Goal: Transaction & Acquisition: Register for event/course

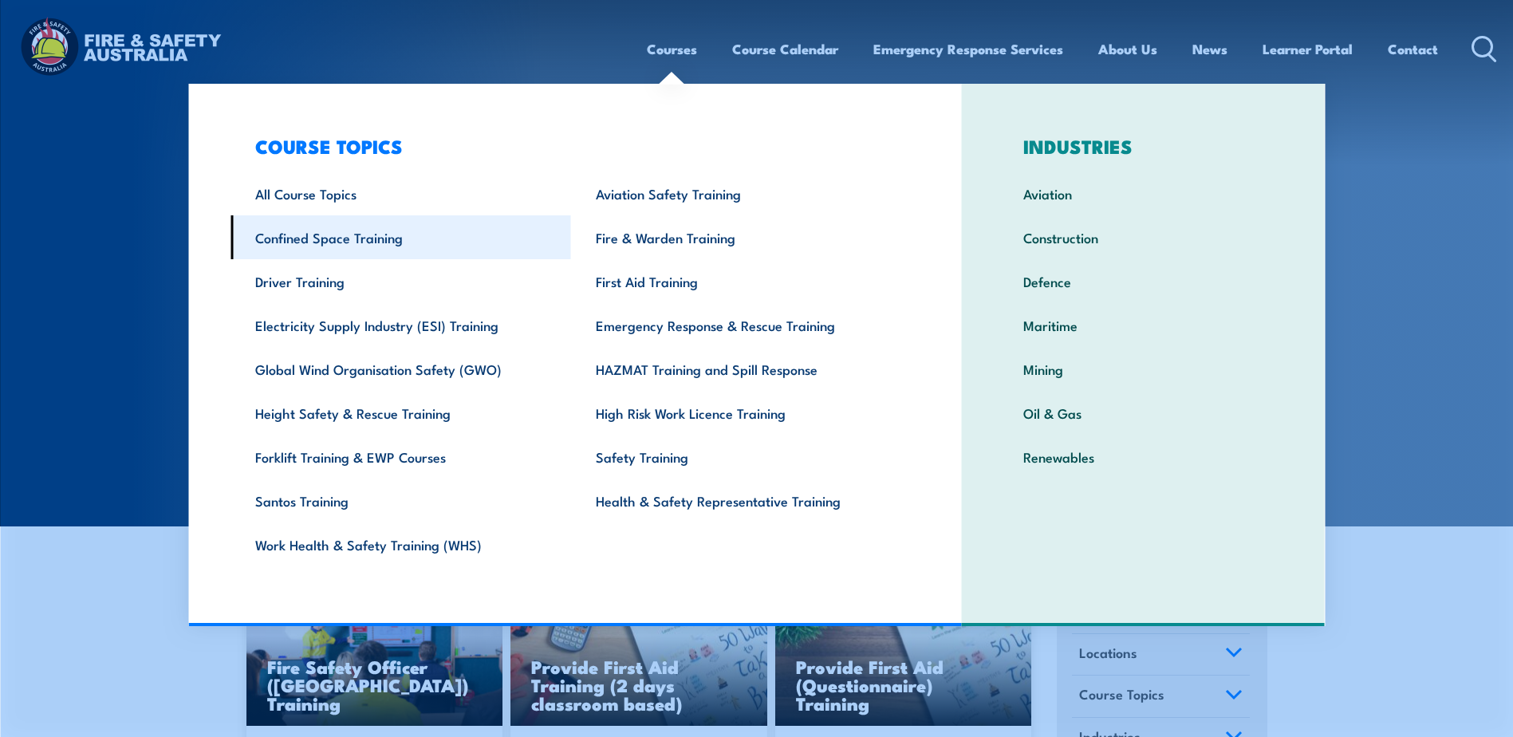
click at [341, 240] on link "Confined Space Training" at bounding box center [401, 237] width 341 height 44
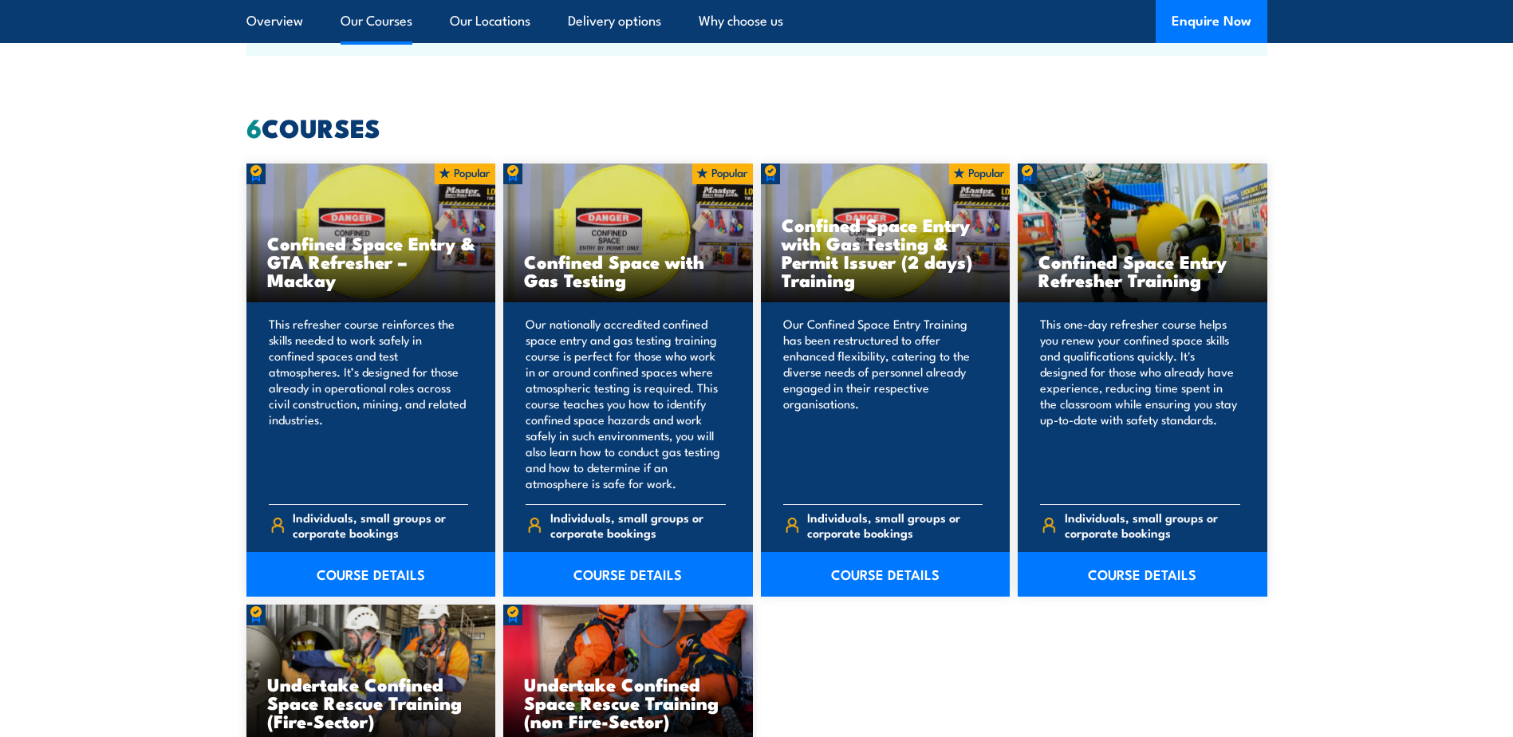
scroll to position [1196, 0]
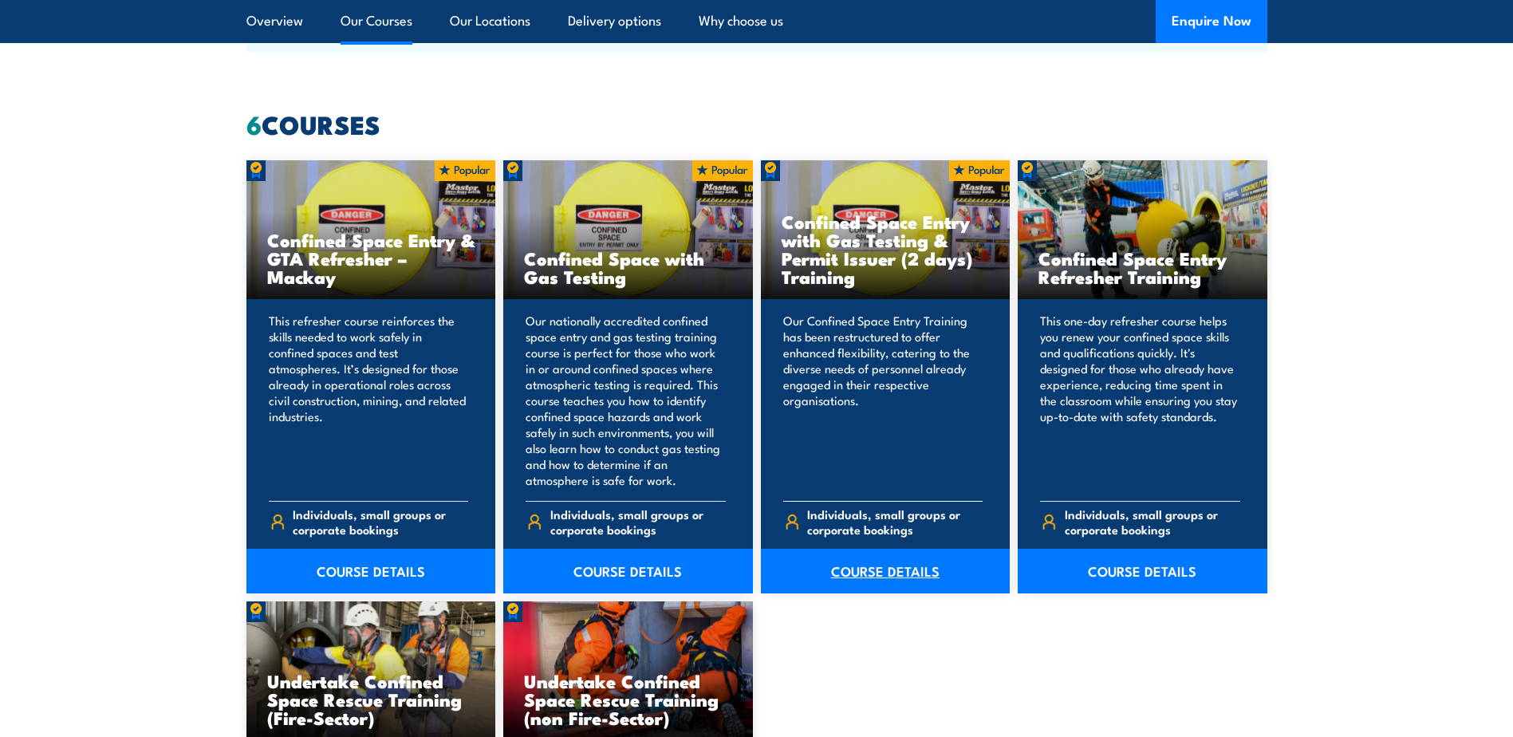
click at [886, 571] on link "COURSE DETAILS" at bounding box center [886, 571] width 250 height 45
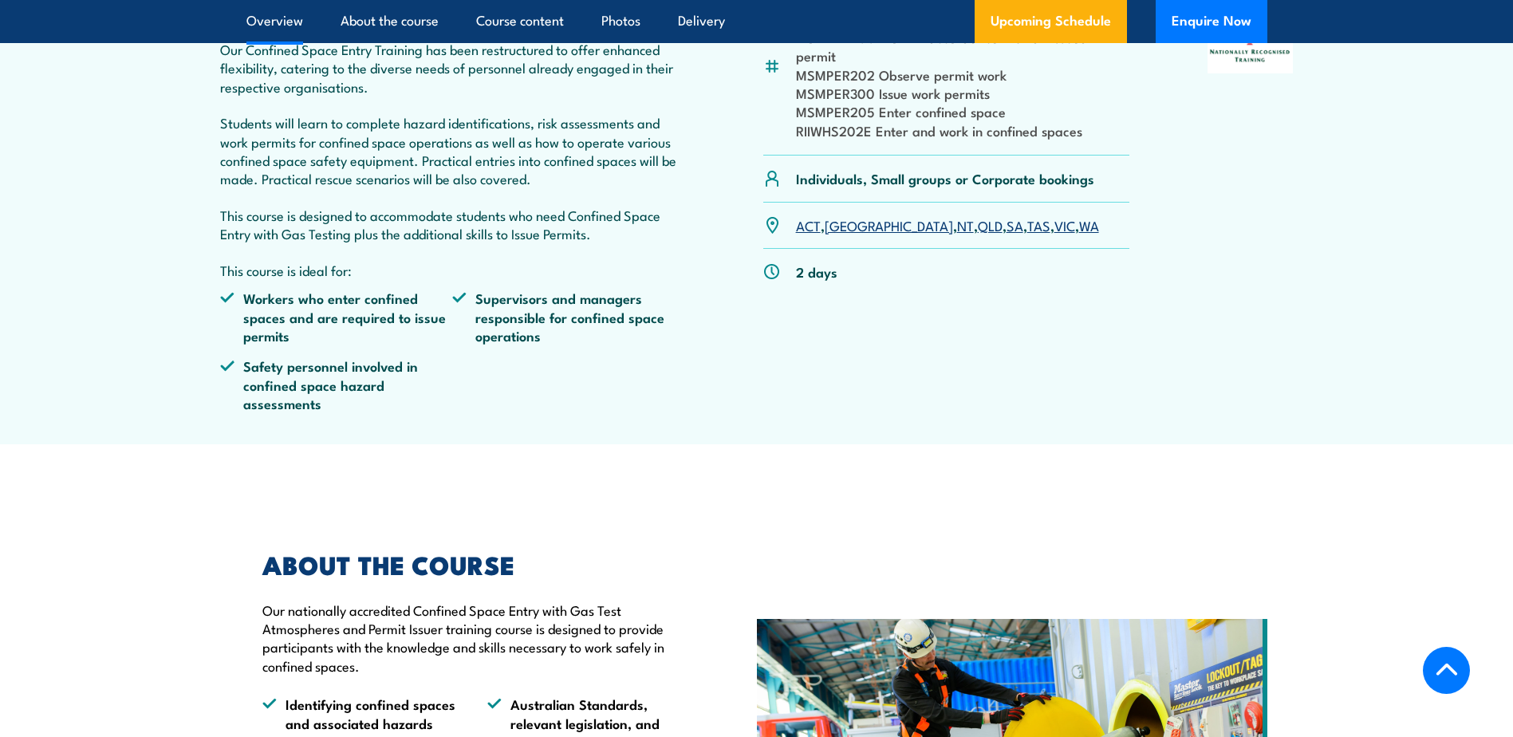
scroll to position [638, 0]
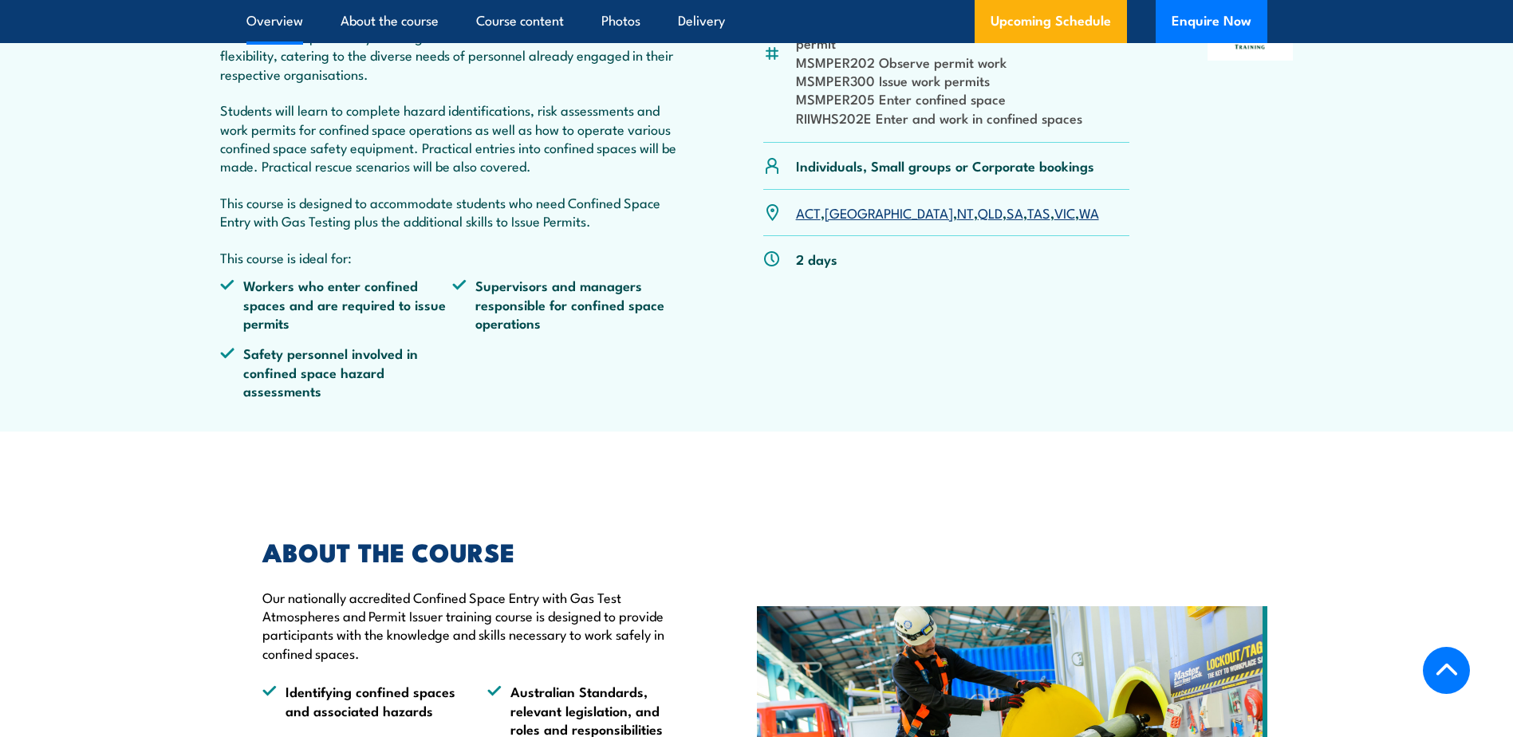
click at [1007, 215] on link "SA" at bounding box center [1015, 212] width 17 height 19
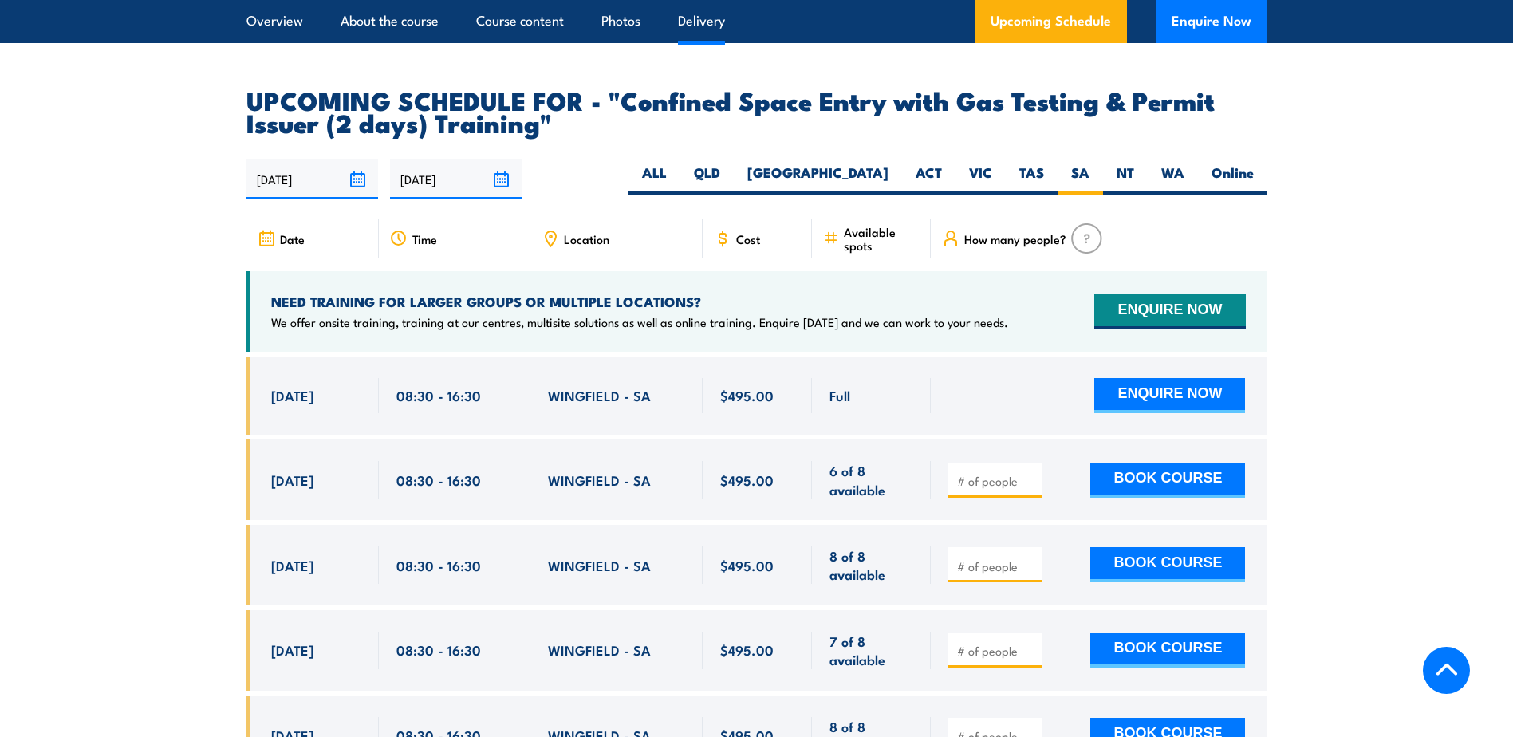
scroll to position [2934, 0]
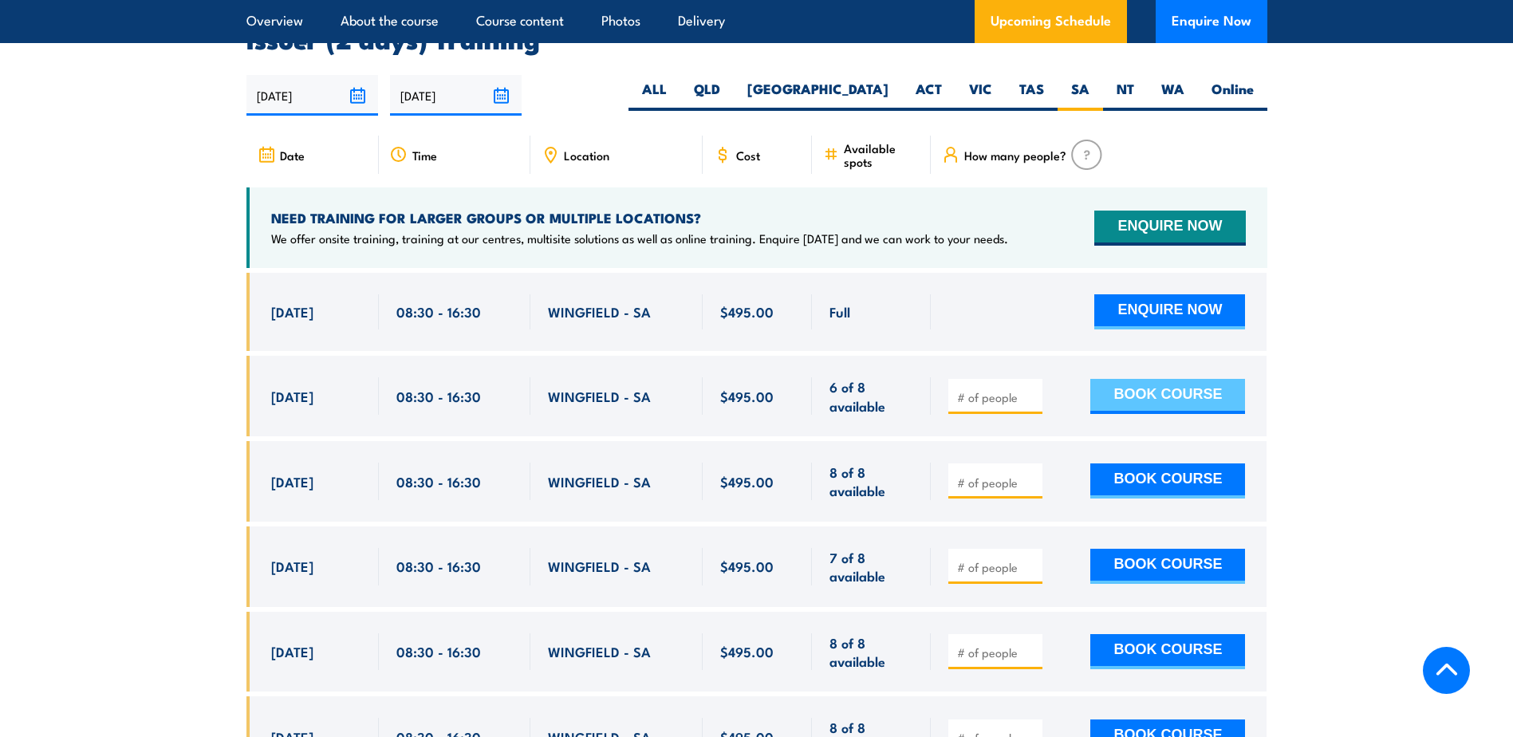
click at [1169, 389] on button "BOOK COURSE" at bounding box center [1167, 396] width 155 height 35
click at [1030, 389] on input "1" at bounding box center [997, 397] width 80 height 16
type input "2"
click at [1030, 389] on input "2" at bounding box center [997, 397] width 80 height 16
click at [1156, 388] on button "BOOK COURSE" at bounding box center [1167, 396] width 155 height 35
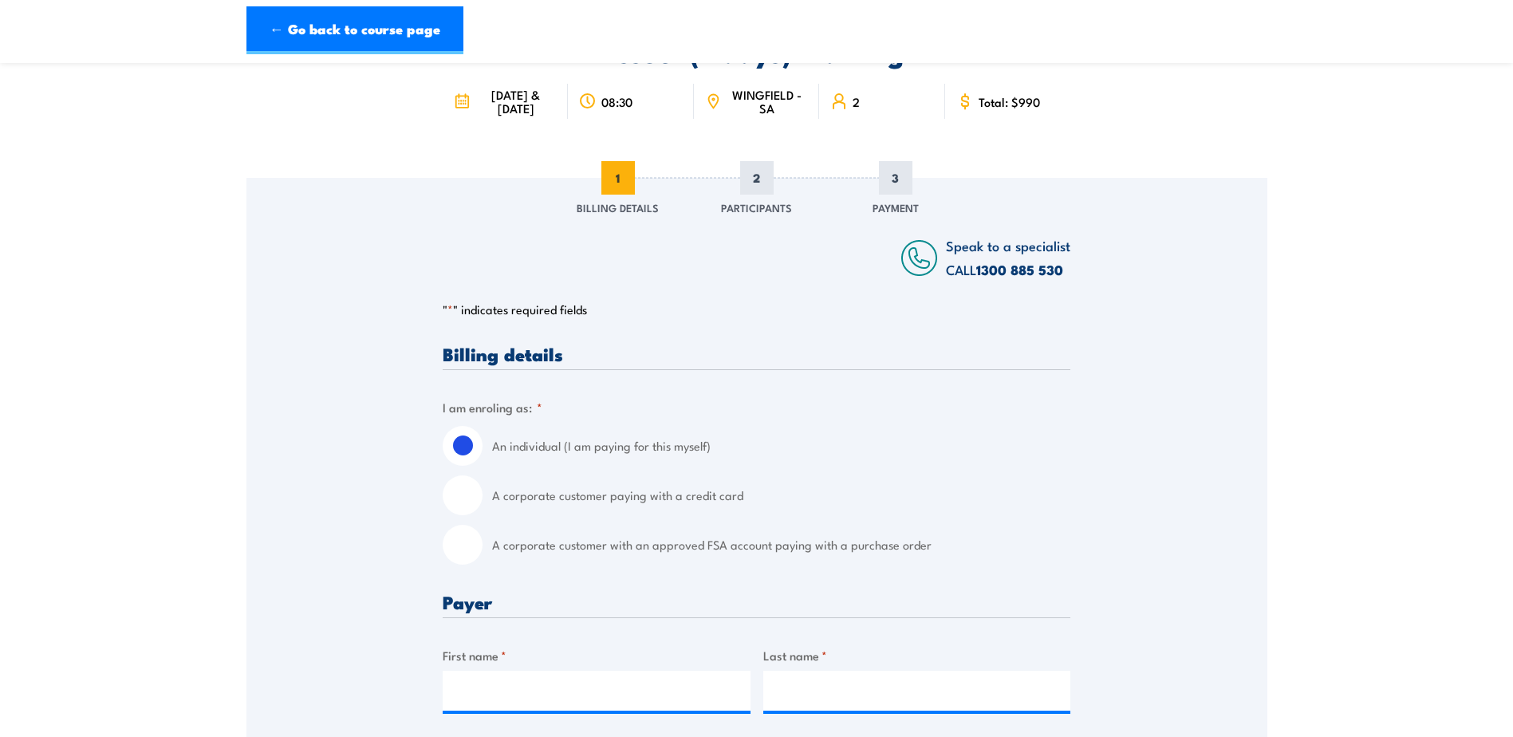
scroll to position [160, 0]
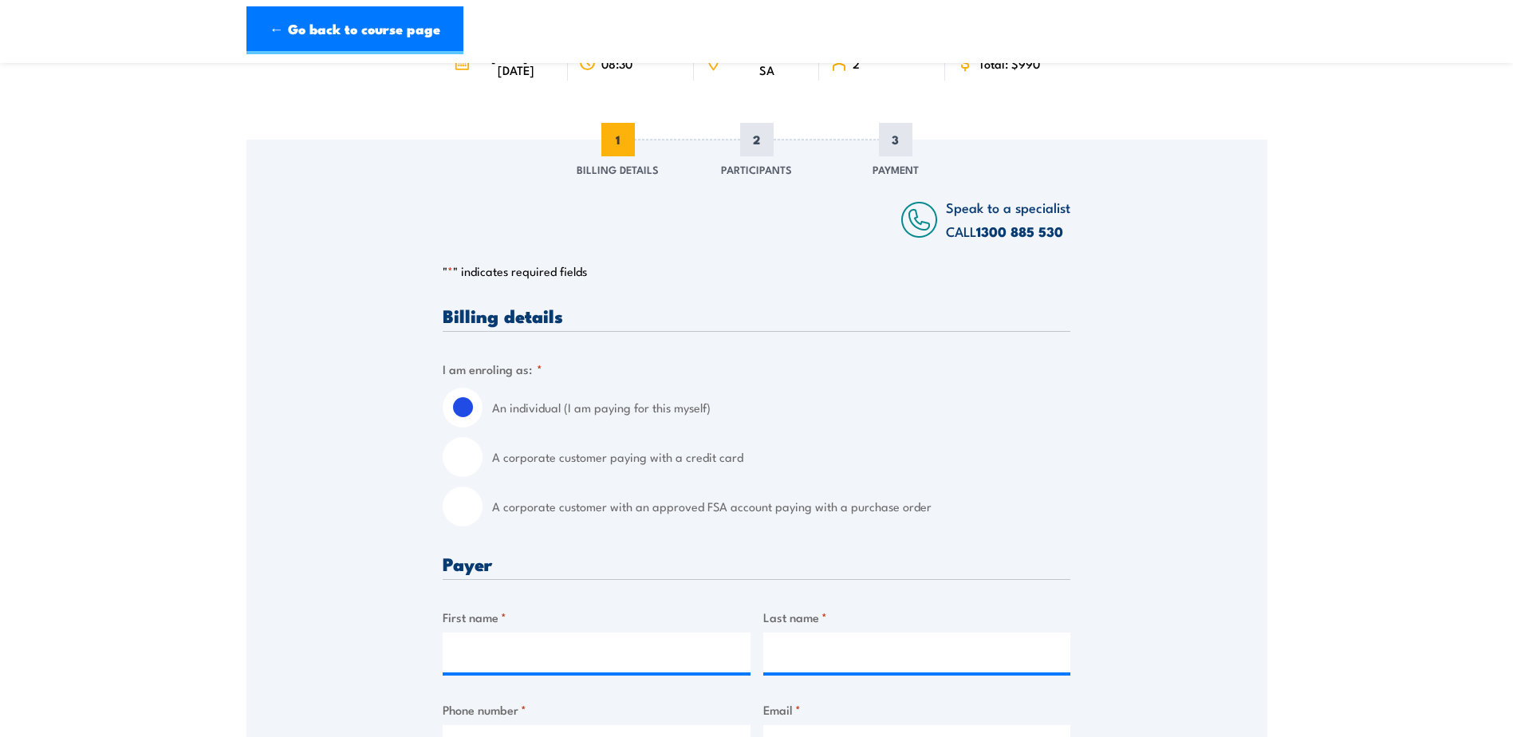
click at [464, 507] on input "A corporate customer with an approved FSA account paying with a purchase order" at bounding box center [463, 507] width 40 height 40
radio input "true"
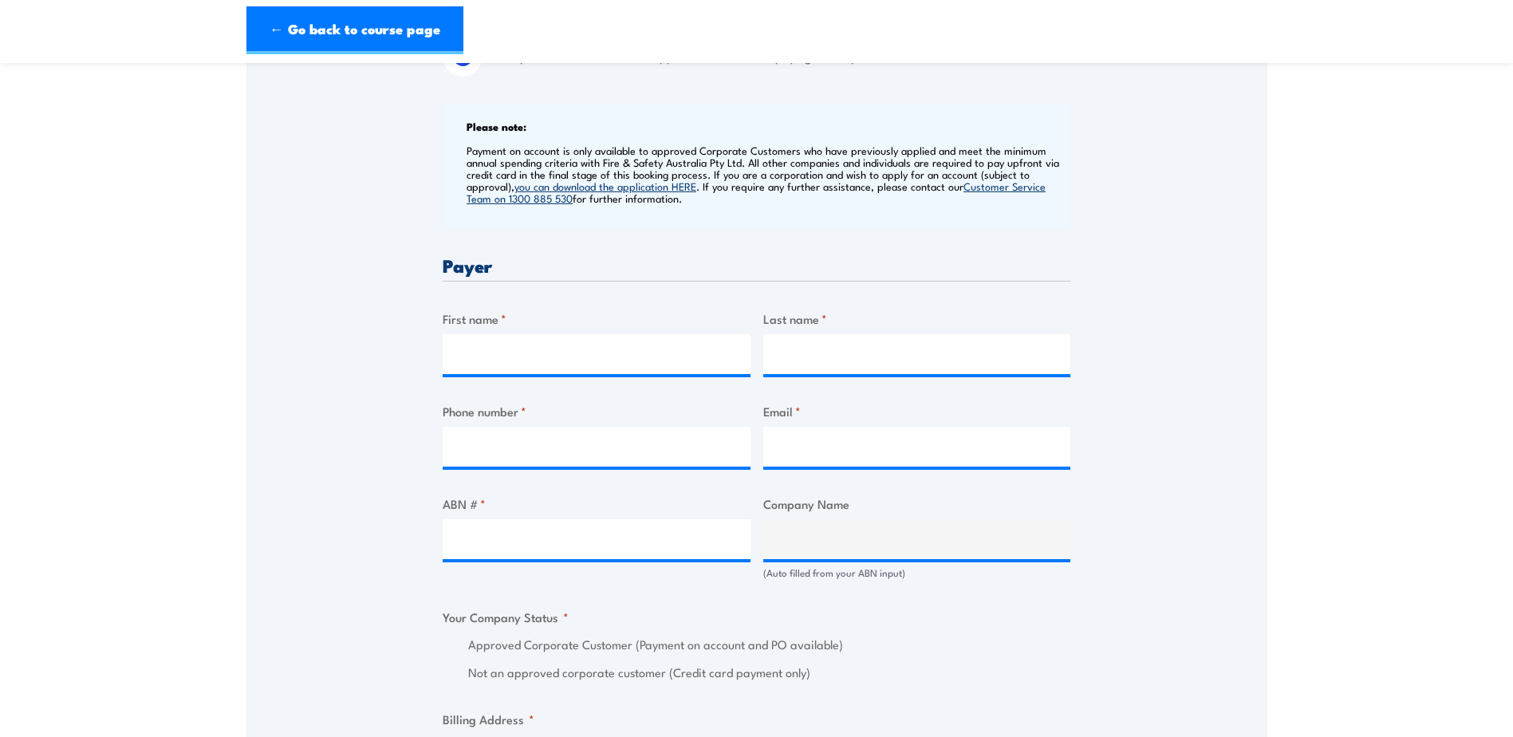
scroll to position [638, 0]
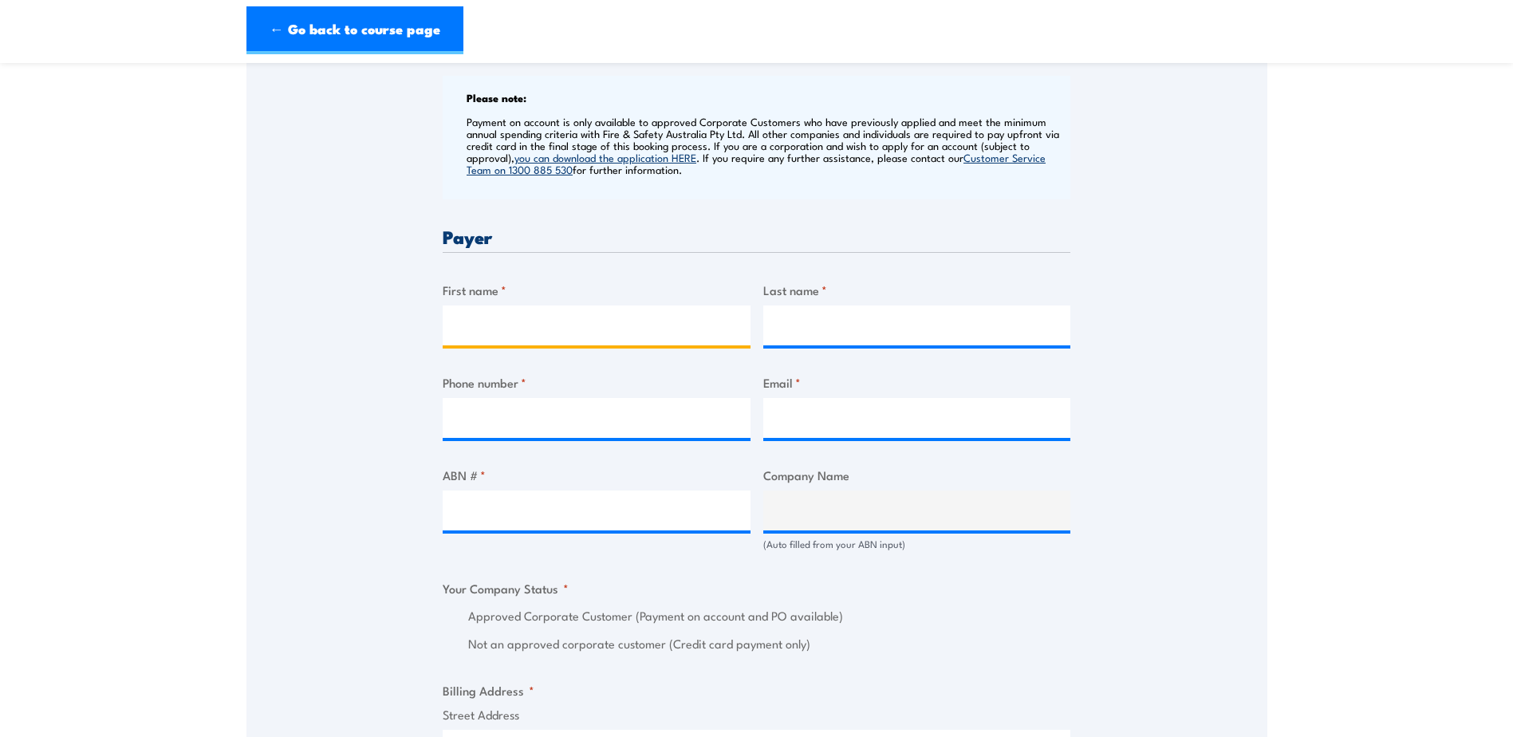
click at [516, 330] on input "First name *" at bounding box center [597, 325] width 308 height 40
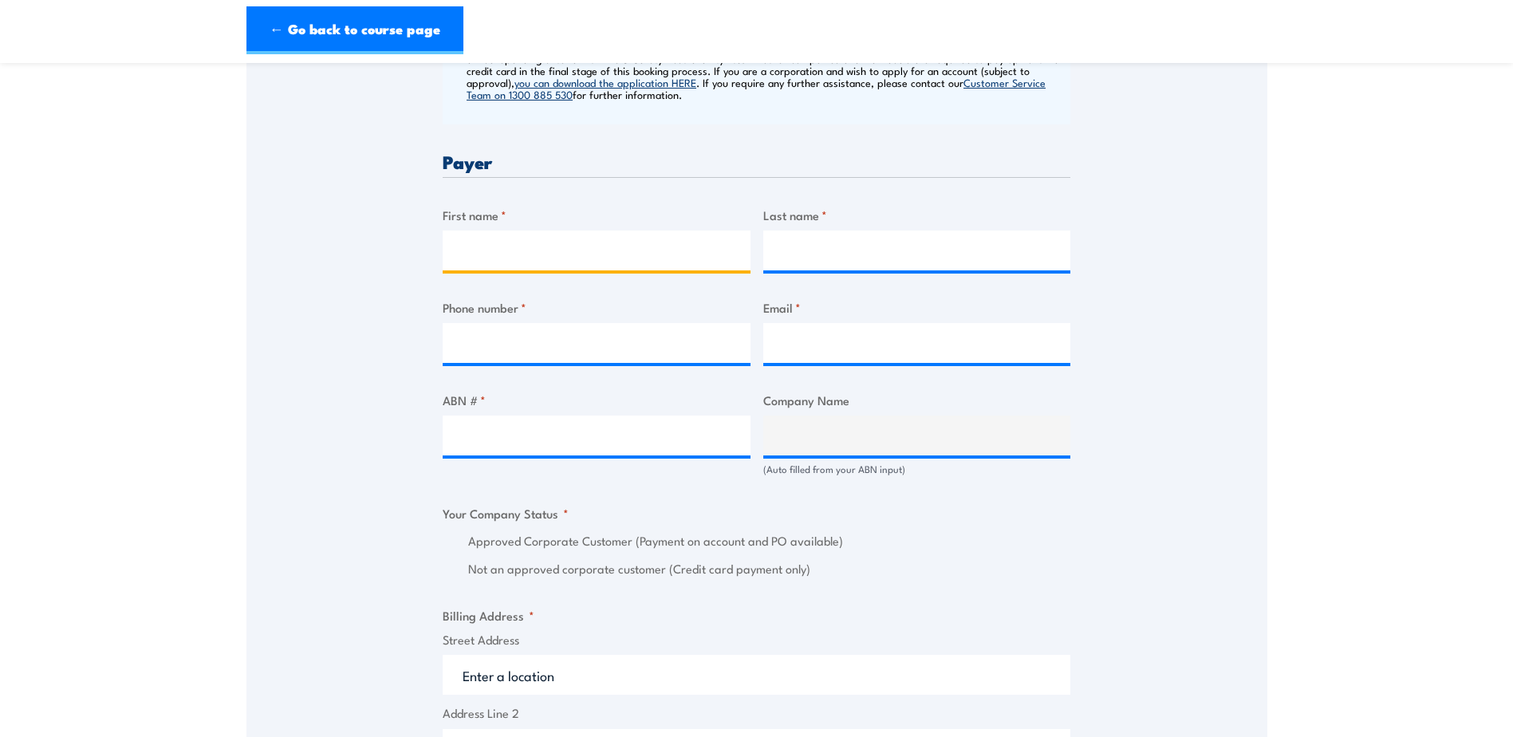
scroll to position [718, 0]
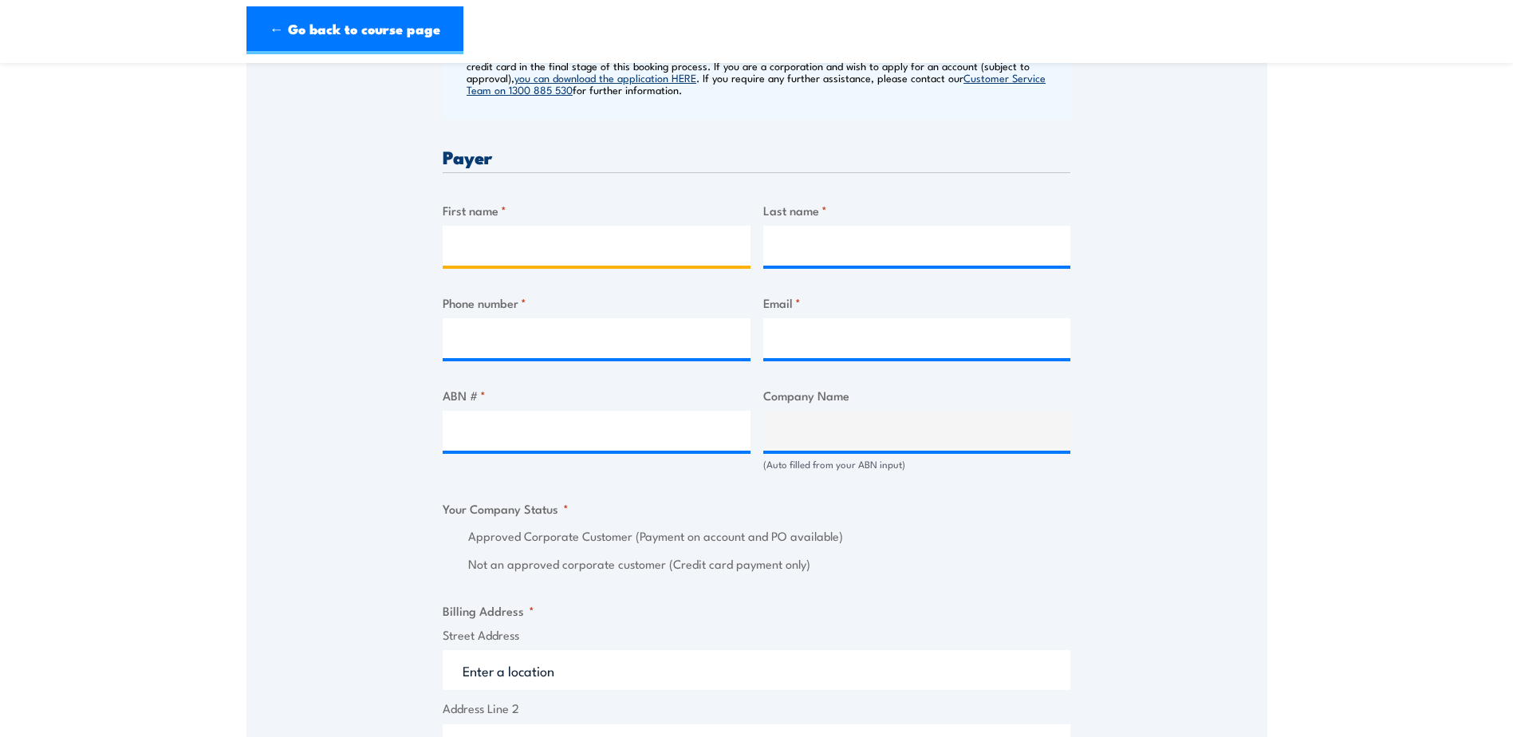
click at [502, 243] on input "First name *" at bounding box center [597, 246] width 308 height 40
type input "Michelle"
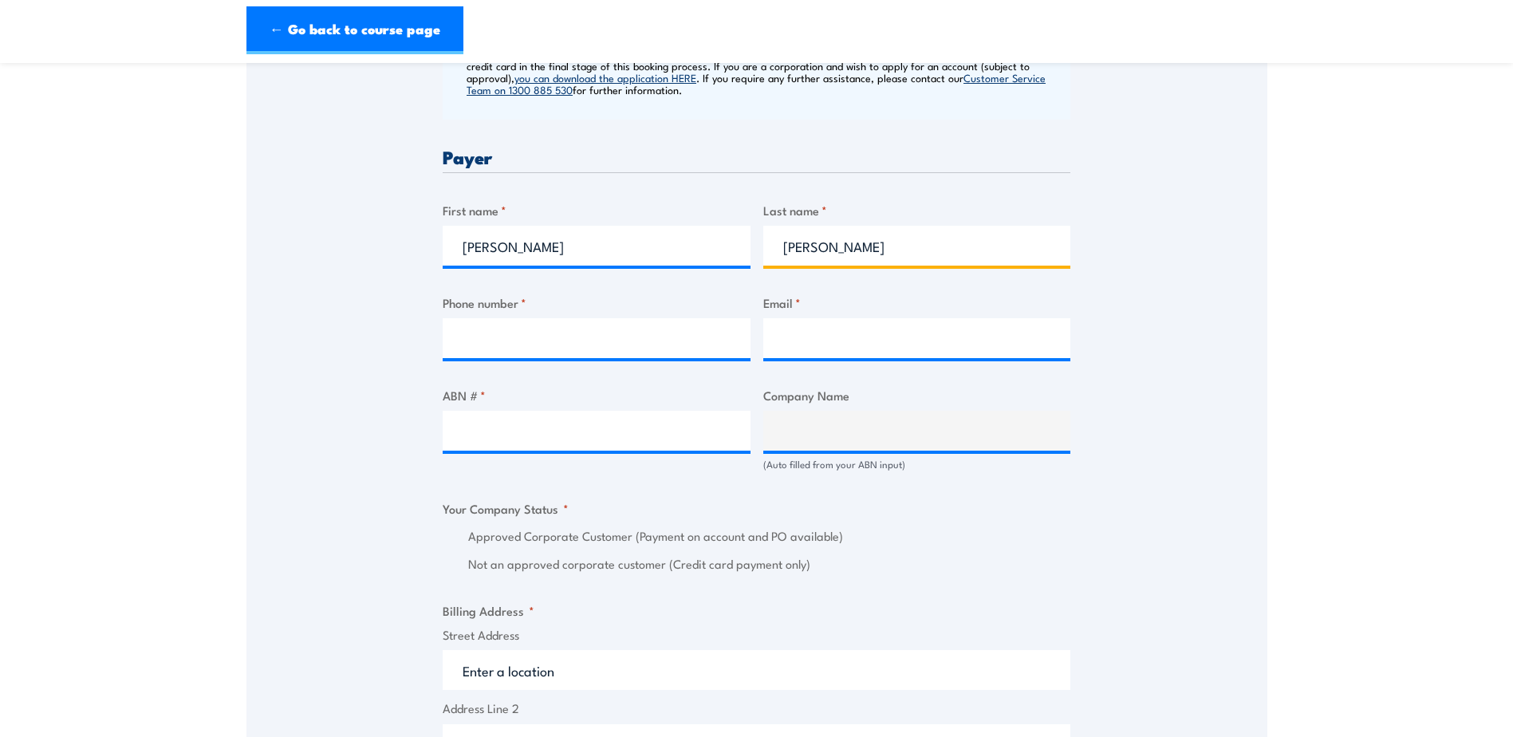
type input "Santoro"
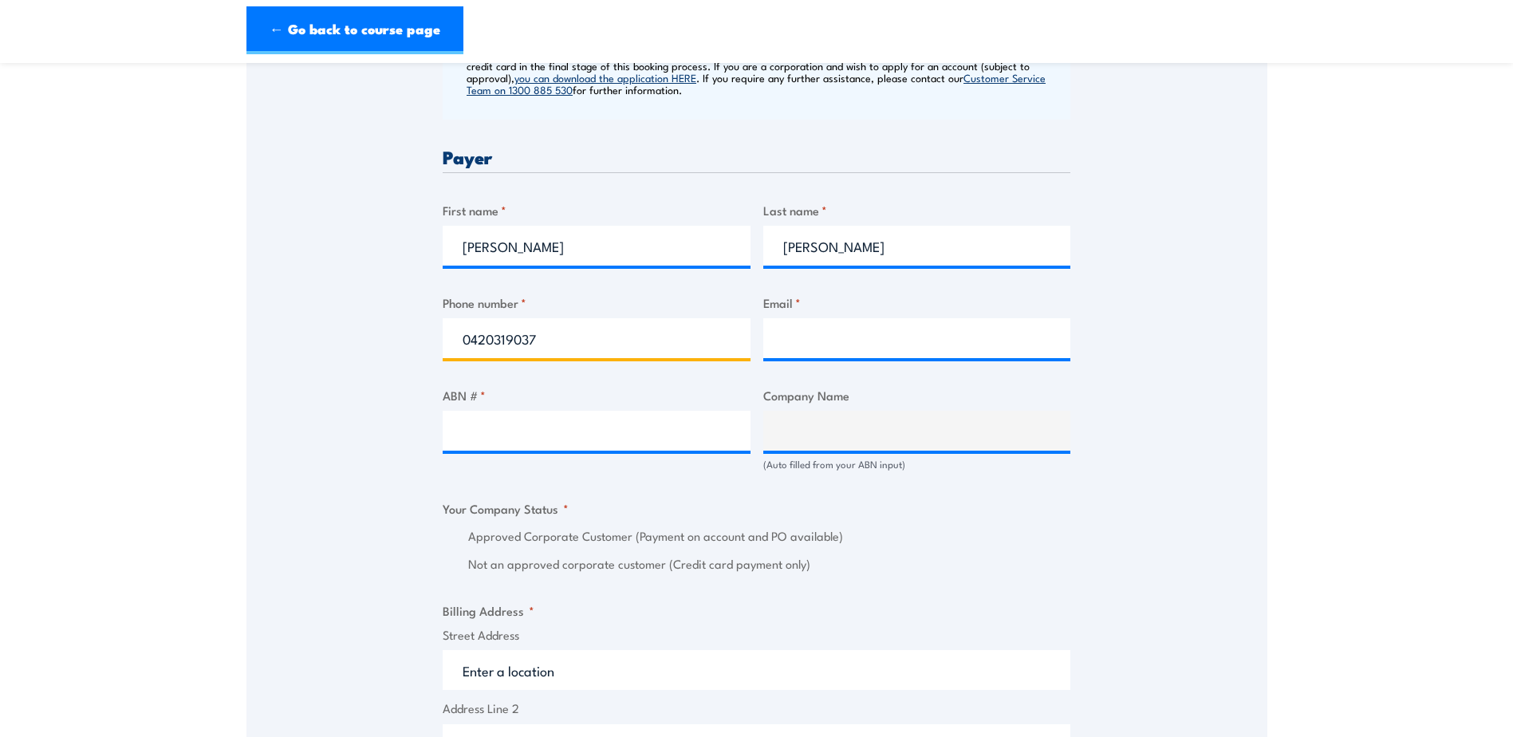
type input "0420319037"
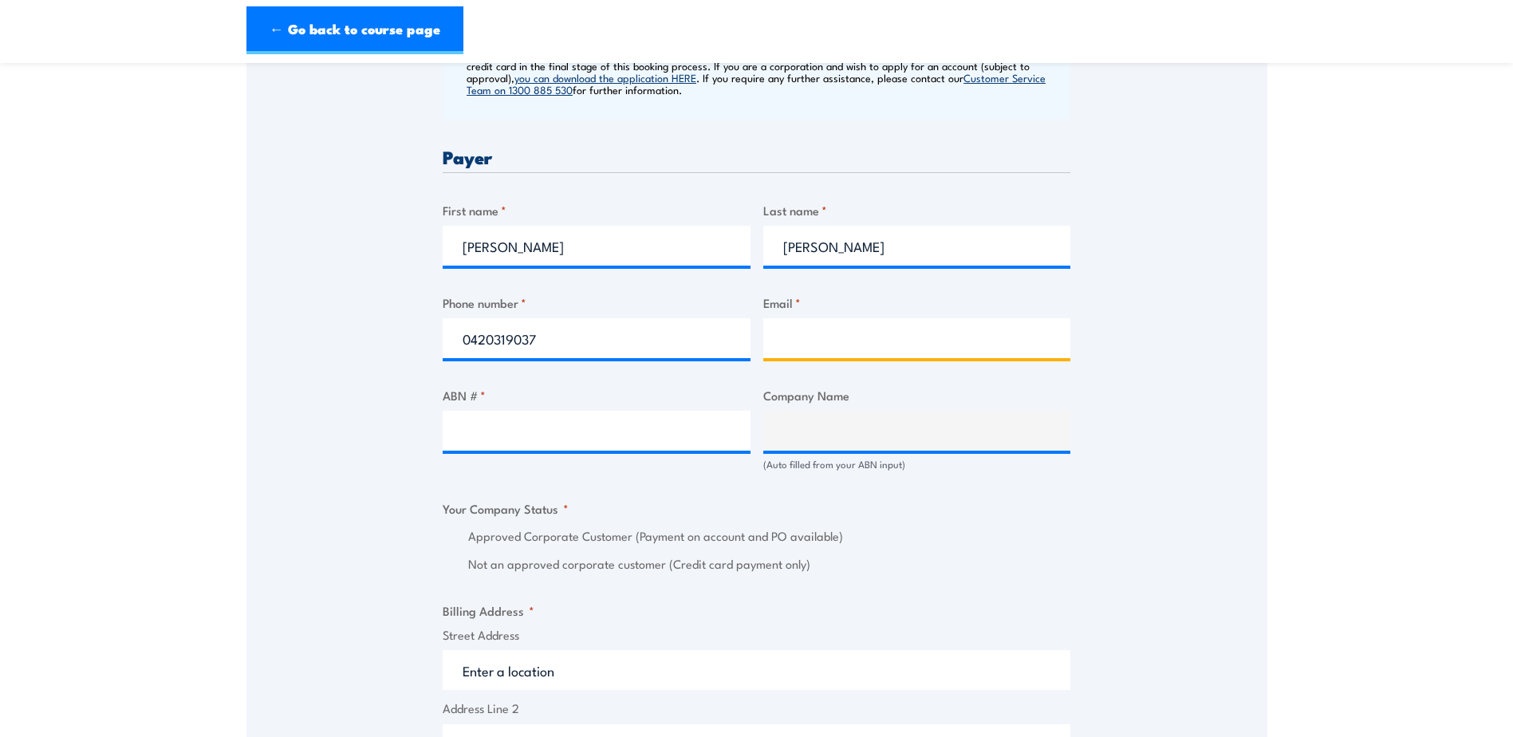
click at [786, 341] on input "Email *" at bounding box center [917, 338] width 308 height 40
type input "technicaltraining@sawater.com.au"
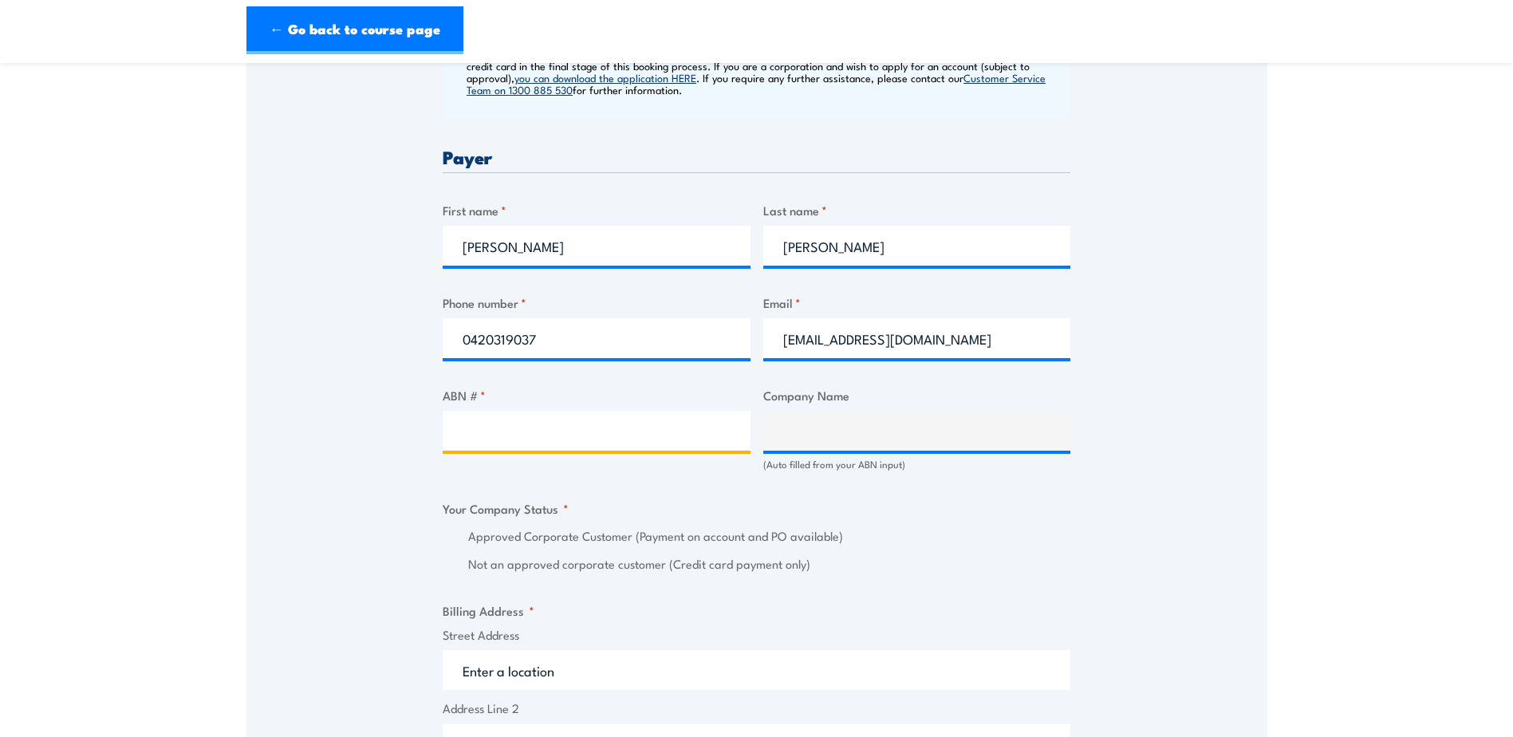
click at [475, 431] on input "ABN # *" at bounding box center [597, 431] width 308 height 40
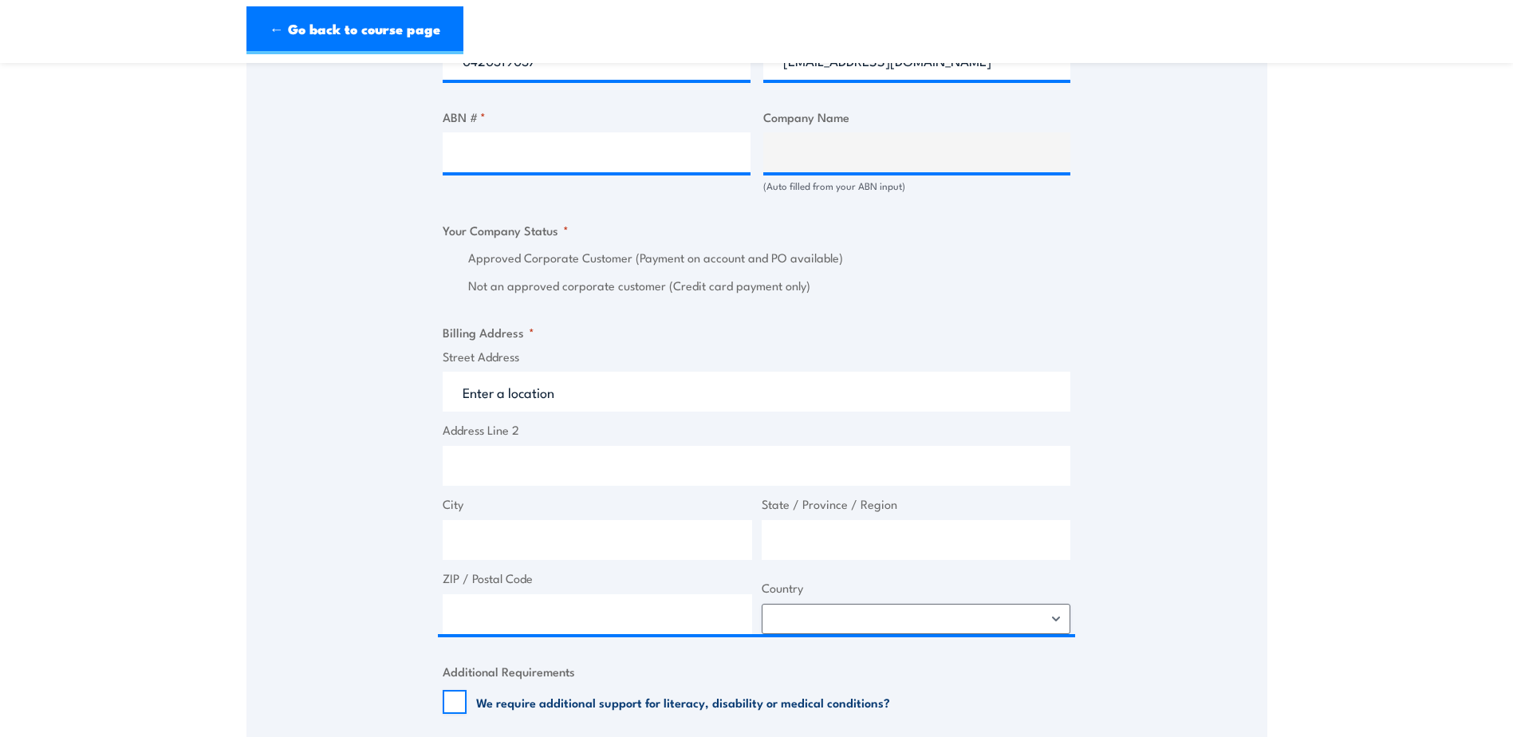
scroll to position [1037, 0]
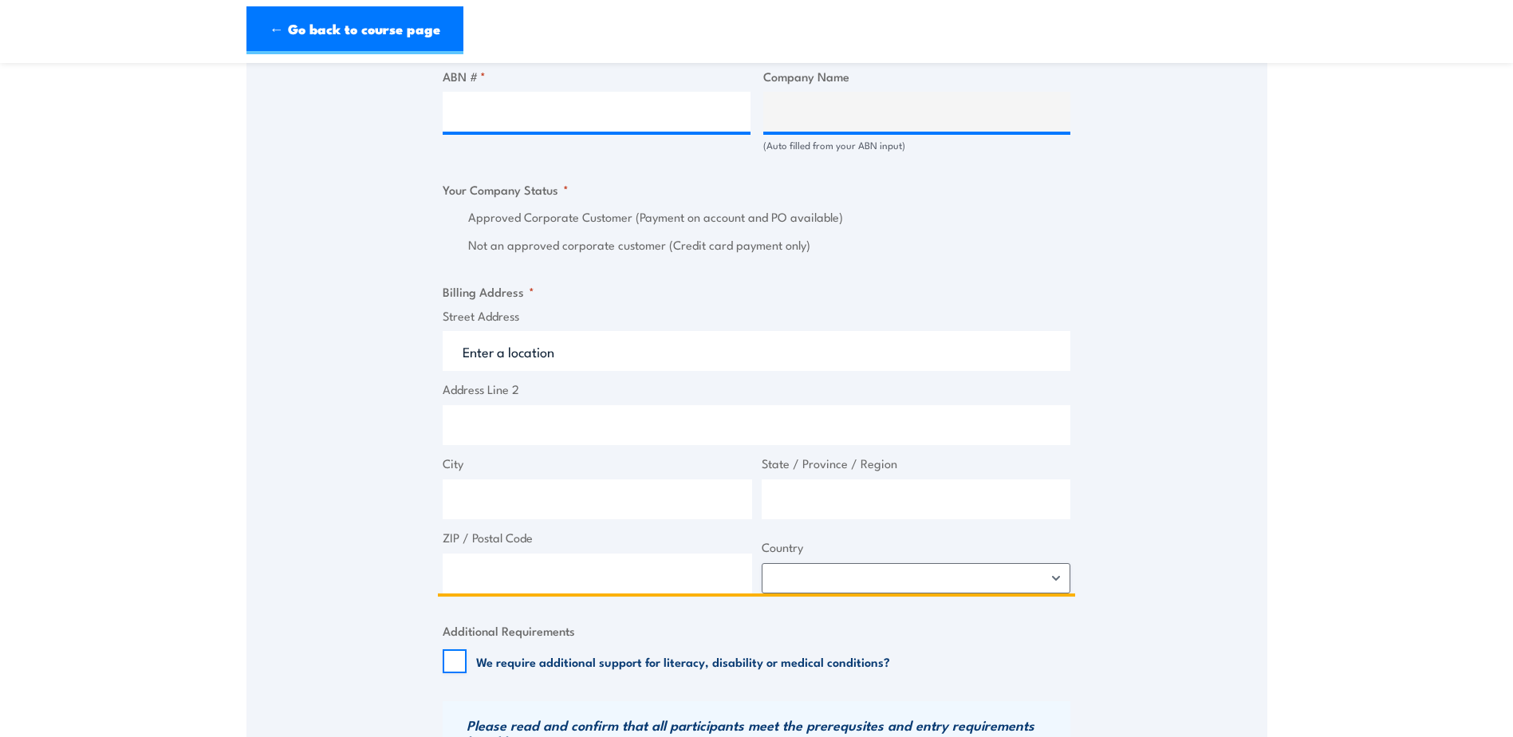
drag, startPoint x: 591, startPoint y: 353, endPoint x: 429, endPoint y: 362, distance: 162.1
click at [429, 362] on div "Speak to a specialist CALL 1300 885 530 CALL 1300 885 530 " * " indicates requi…" at bounding box center [756, 166] width 1021 height 1808
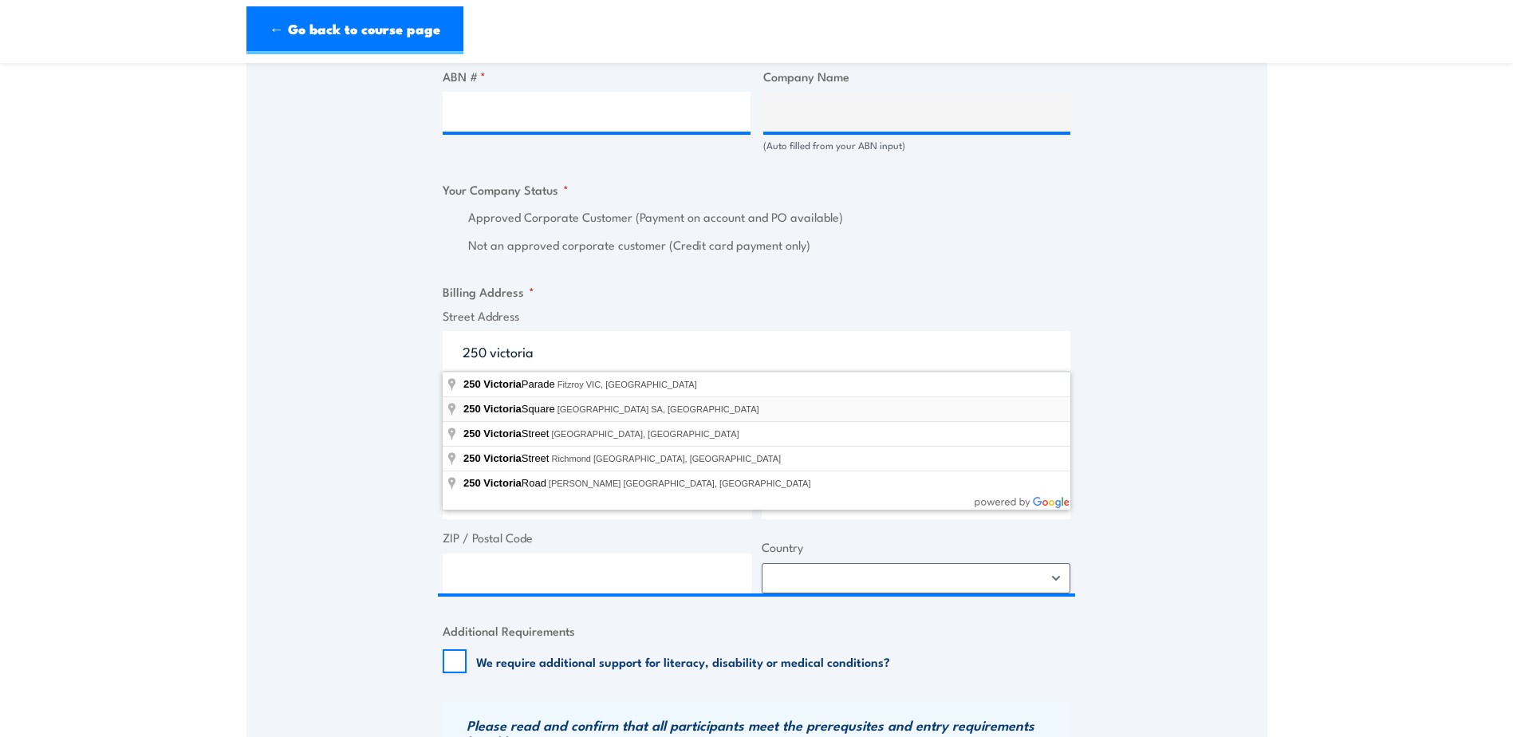
type input "250 Victoria Square, Adelaide SA, Australia"
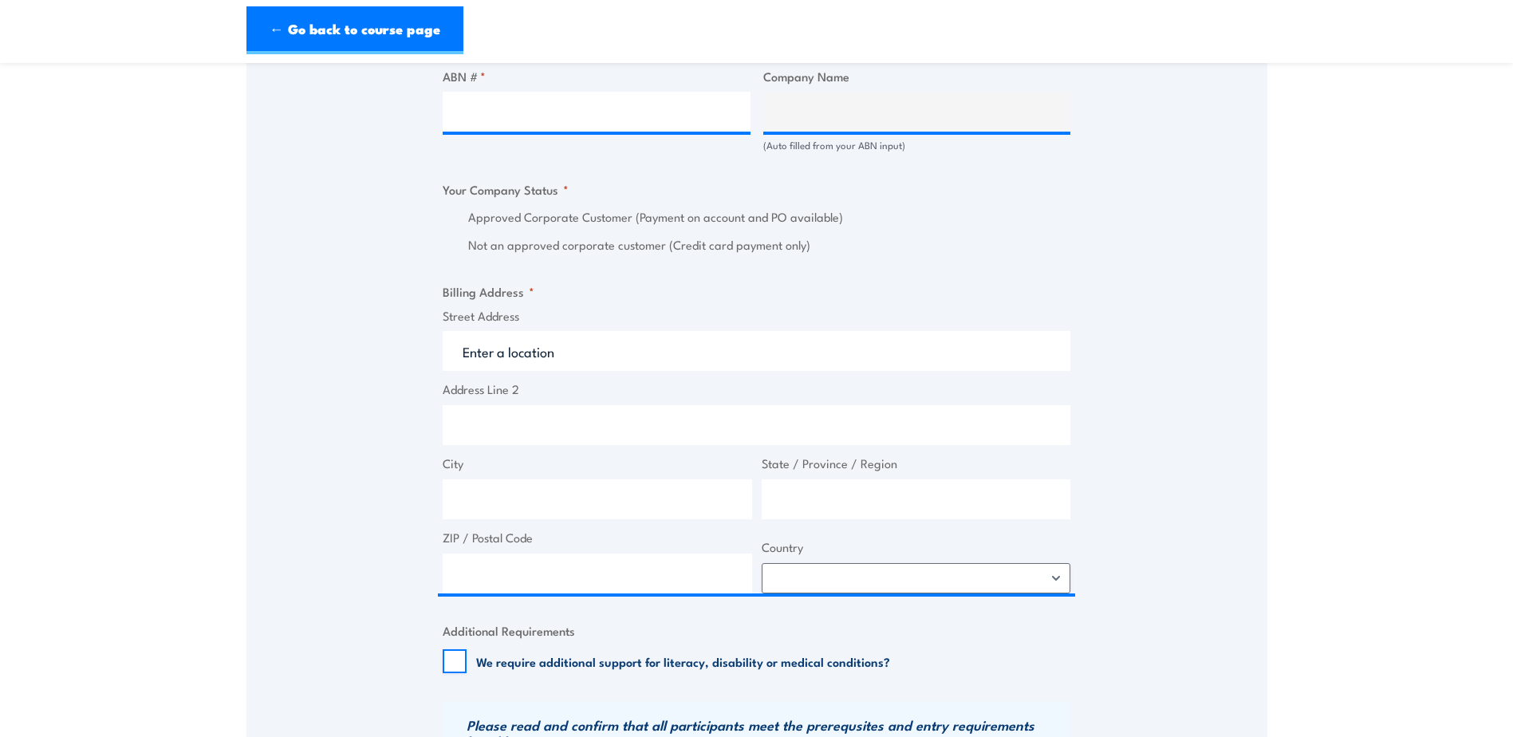
type input "250 Victoria Square"
type input "Adelaide"
type input "[GEOGRAPHIC_DATA]"
type input "5000"
select select "Australia"
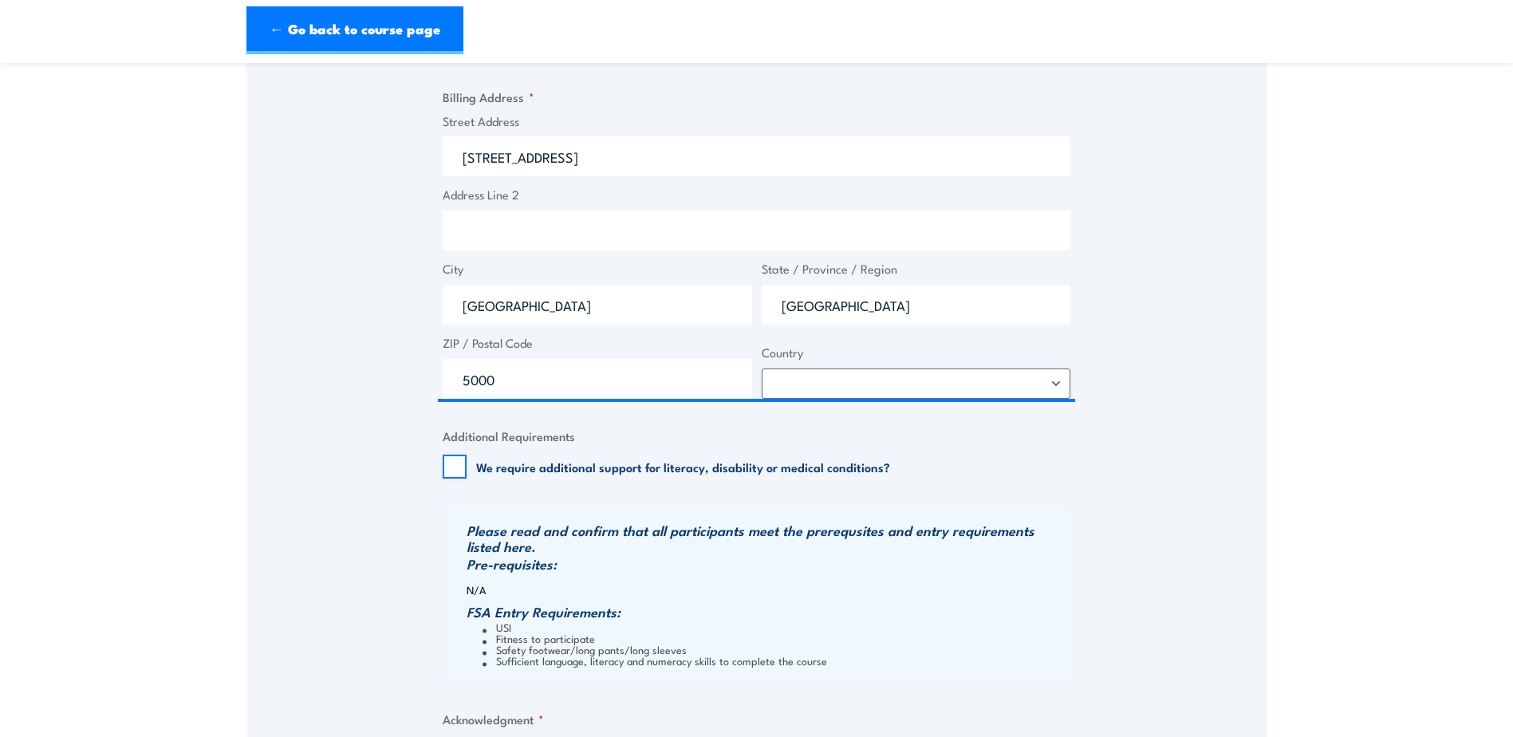
scroll to position [1196, 0]
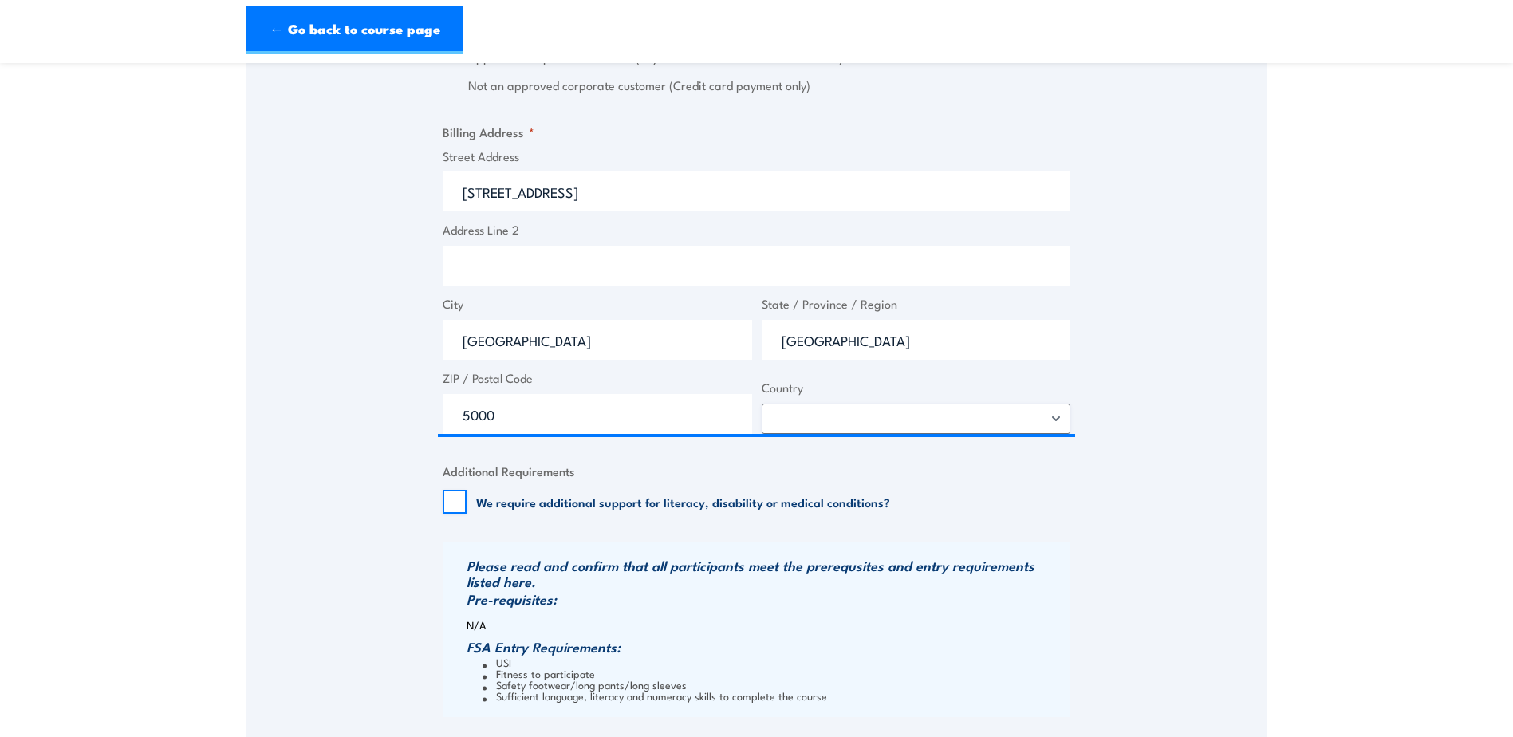
click at [1175, 473] on div "Speak to a specialist CALL 1300 885 530 CALL 1300 885 530 " * " indicates requi…" at bounding box center [756, 7] width 1021 height 1808
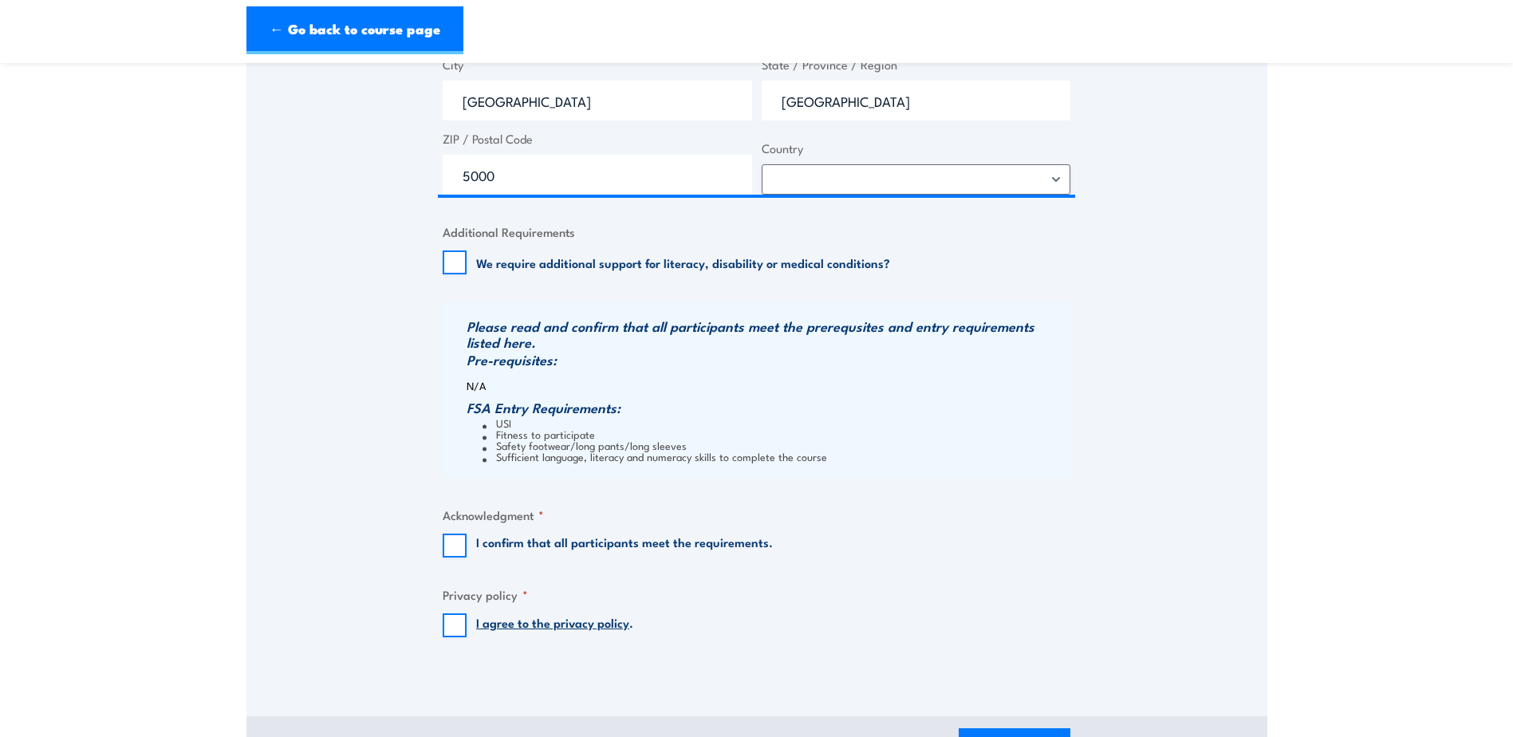
scroll to position [1515, 0]
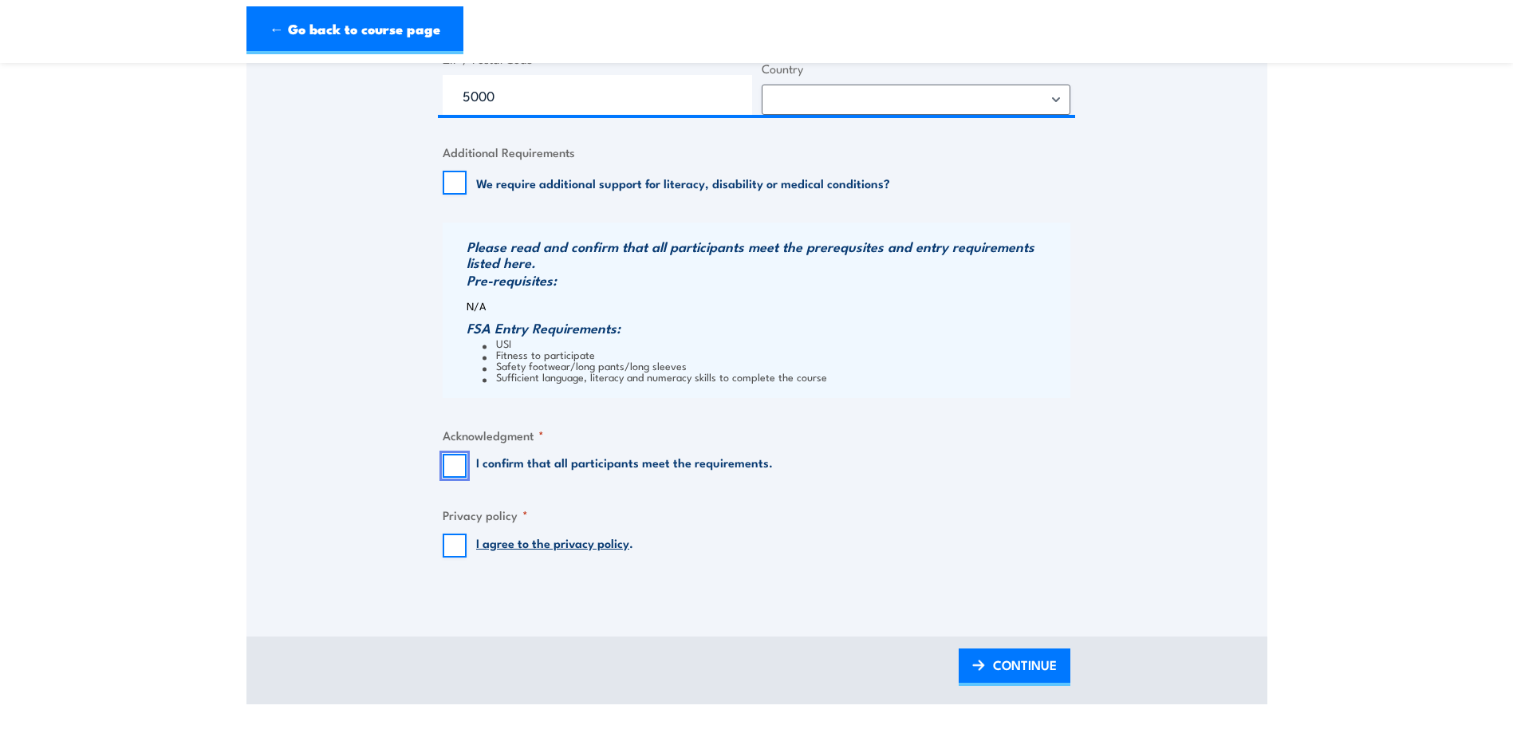
click at [455, 465] on input "I confirm that all participants meet the requirements." at bounding box center [455, 466] width 24 height 24
checkbox input "true"
click at [455, 540] on input "I agree to the privacy policy ." at bounding box center [455, 546] width 24 height 24
checkbox input "true"
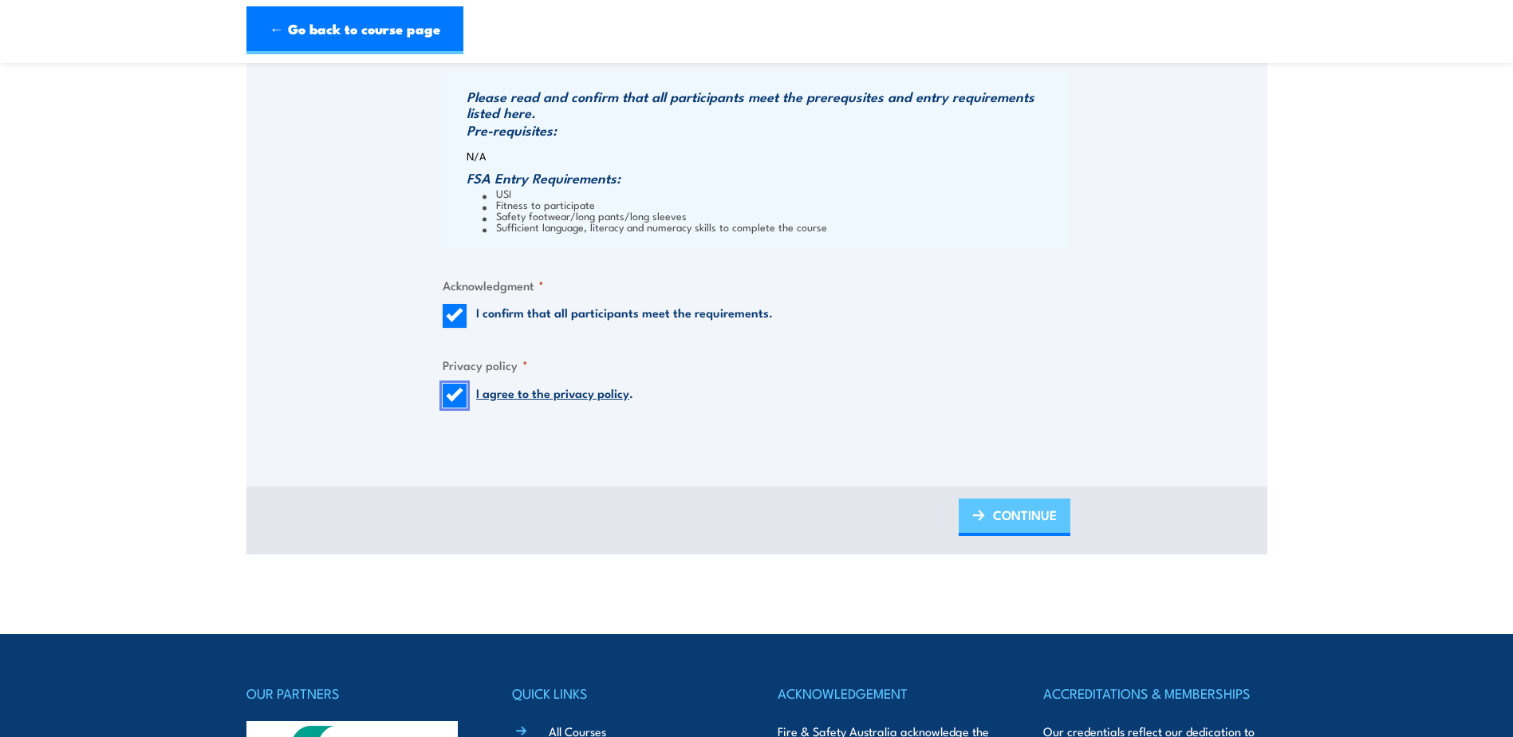
scroll to position [1675, 0]
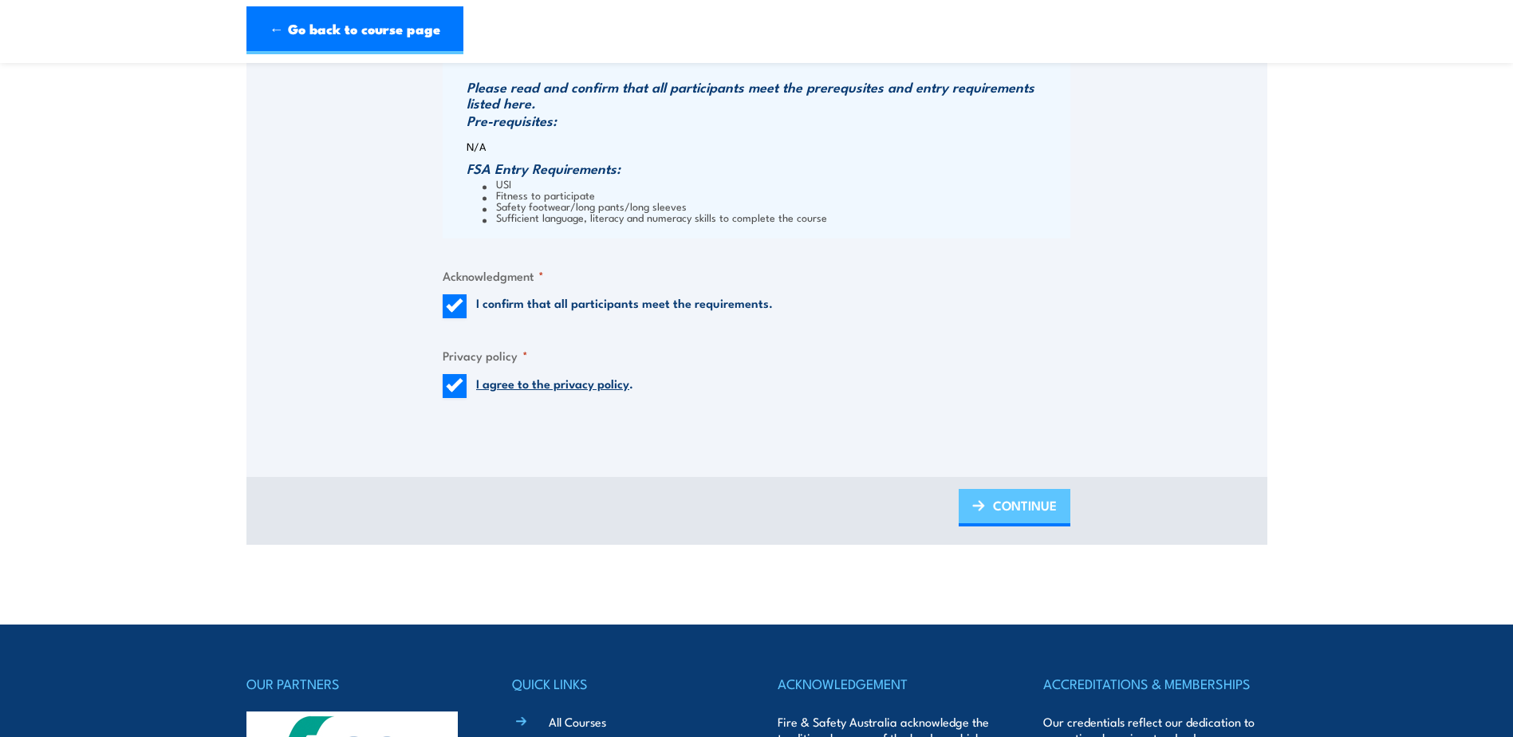
click at [1012, 501] on span "CONTINUE" at bounding box center [1025, 505] width 64 height 42
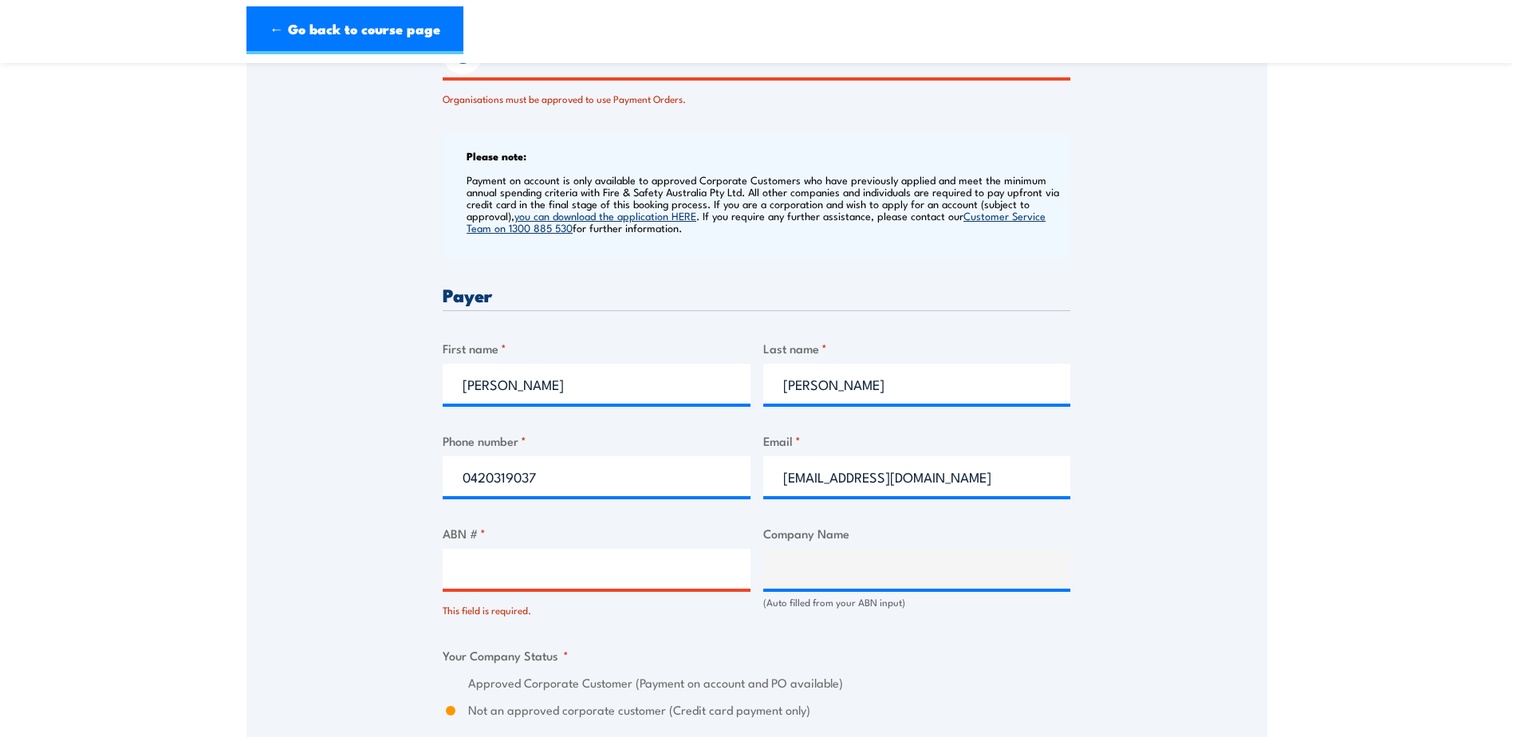
scroll to position [711, 0]
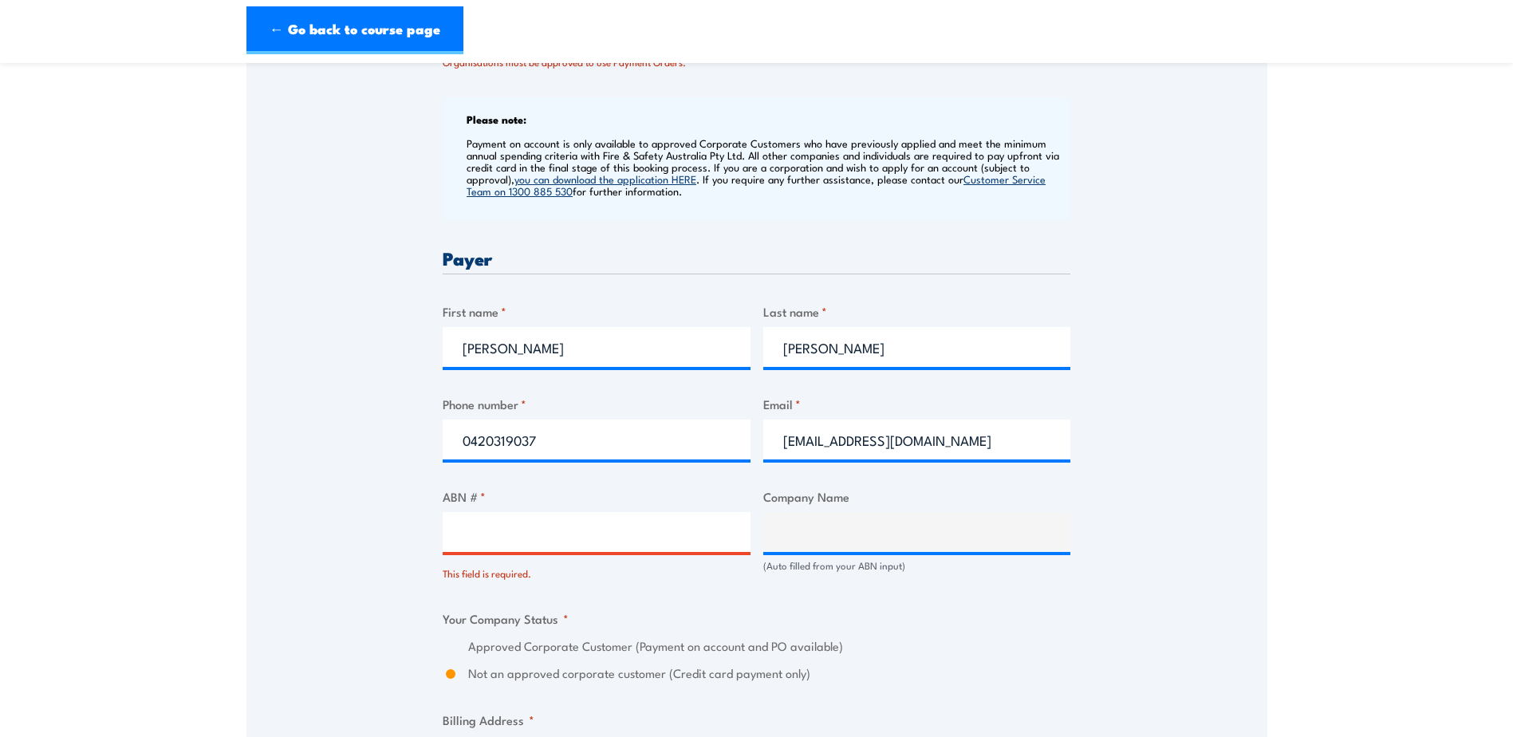
click at [1188, 392] on div "Speak to a specialist CALL 1300 885 530 CALL 1300 885 530 There was a problem w…" at bounding box center [756, 543] width 1021 height 1910
click at [529, 534] on input "ABN # *" at bounding box center [597, 532] width 308 height 40
paste input "69 336 525 019"
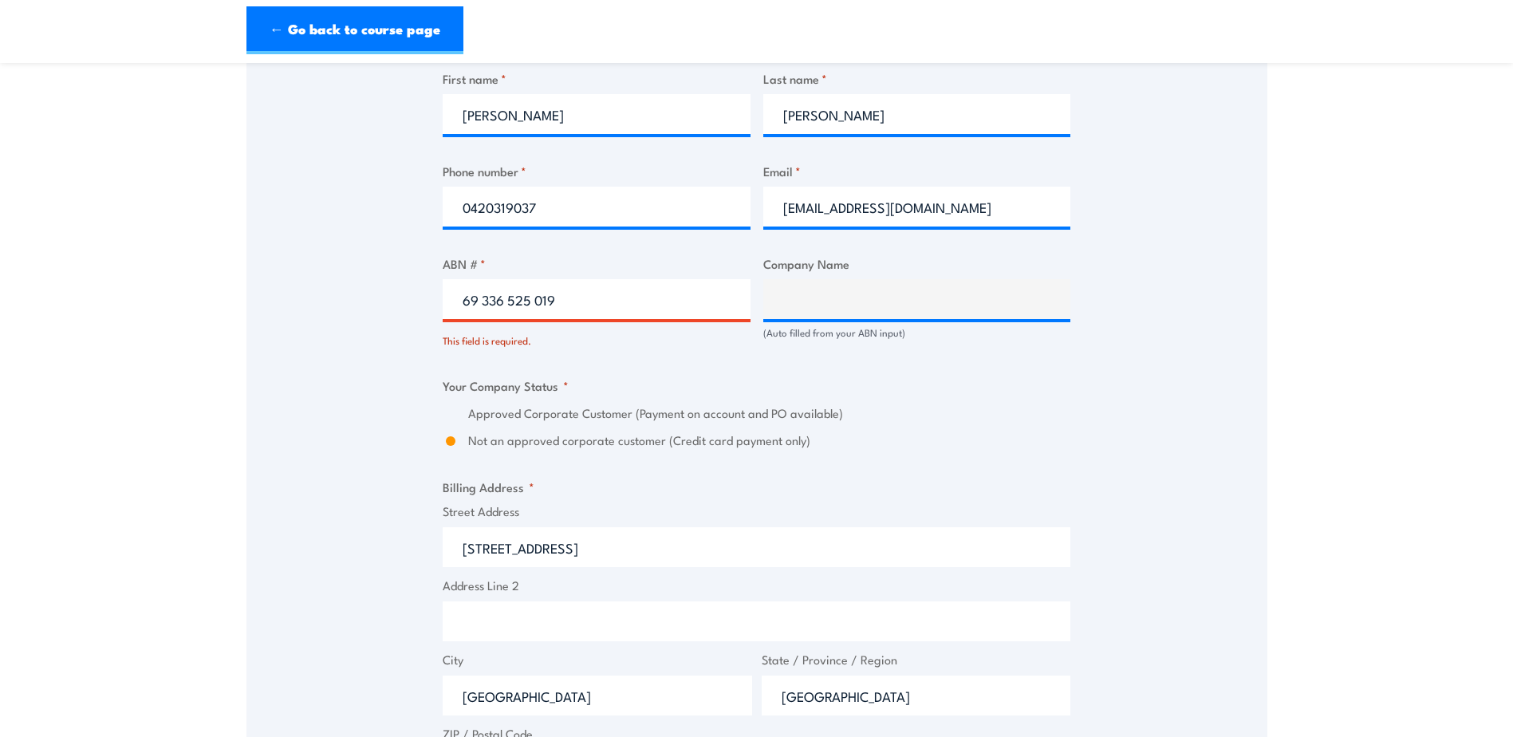
scroll to position [950, 0]
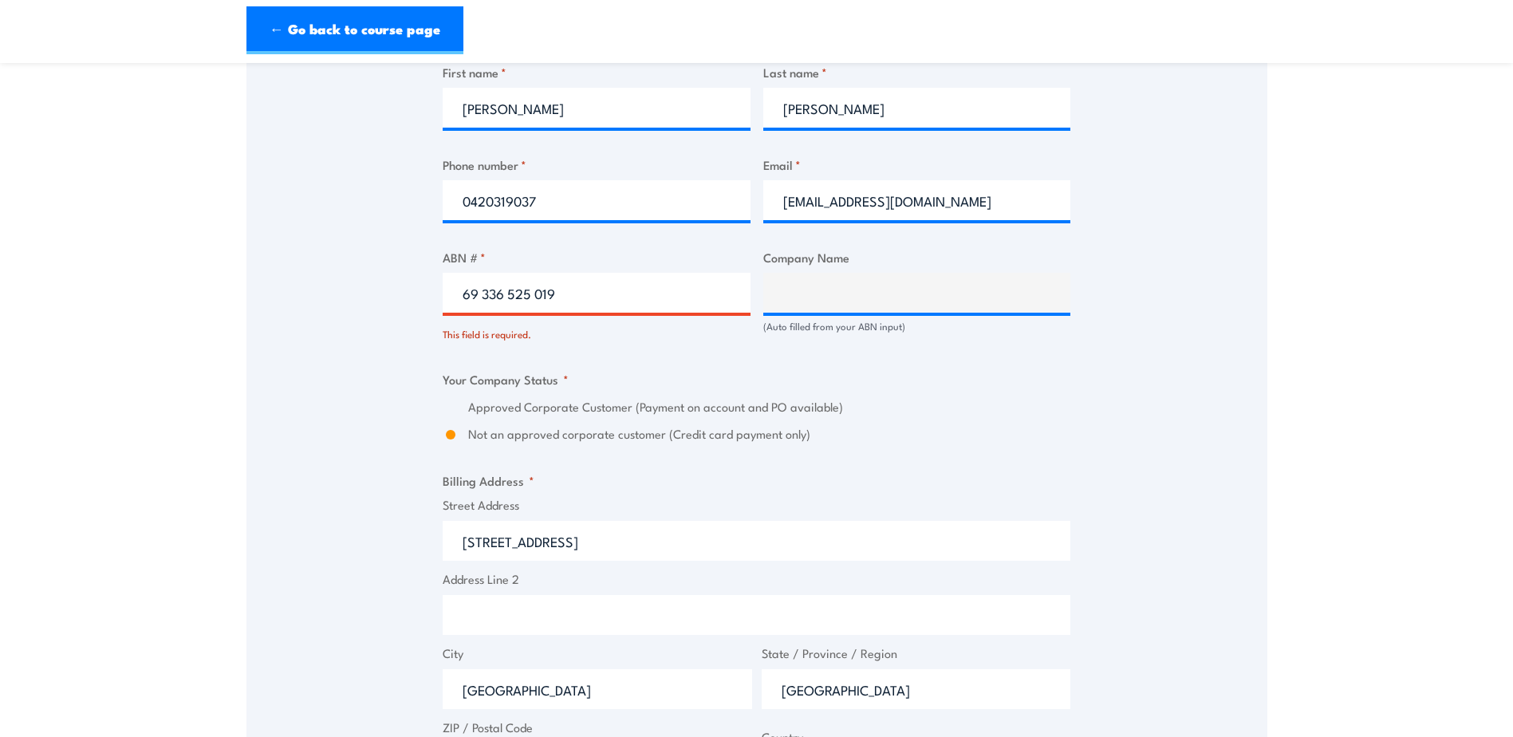
click at [534, 290] on input "69 336 525 019" at bounding box center [597, 293] width 308 height 40
type input "69336525019"
click at [1047, 408] on label "Approved Corporate Customer (Payment on account and PO available)" at bounding box center [769, 406] width 602 height 18
type input "SOUTH AUSTRALIAN WATER CORPORATION"
radio input "true"
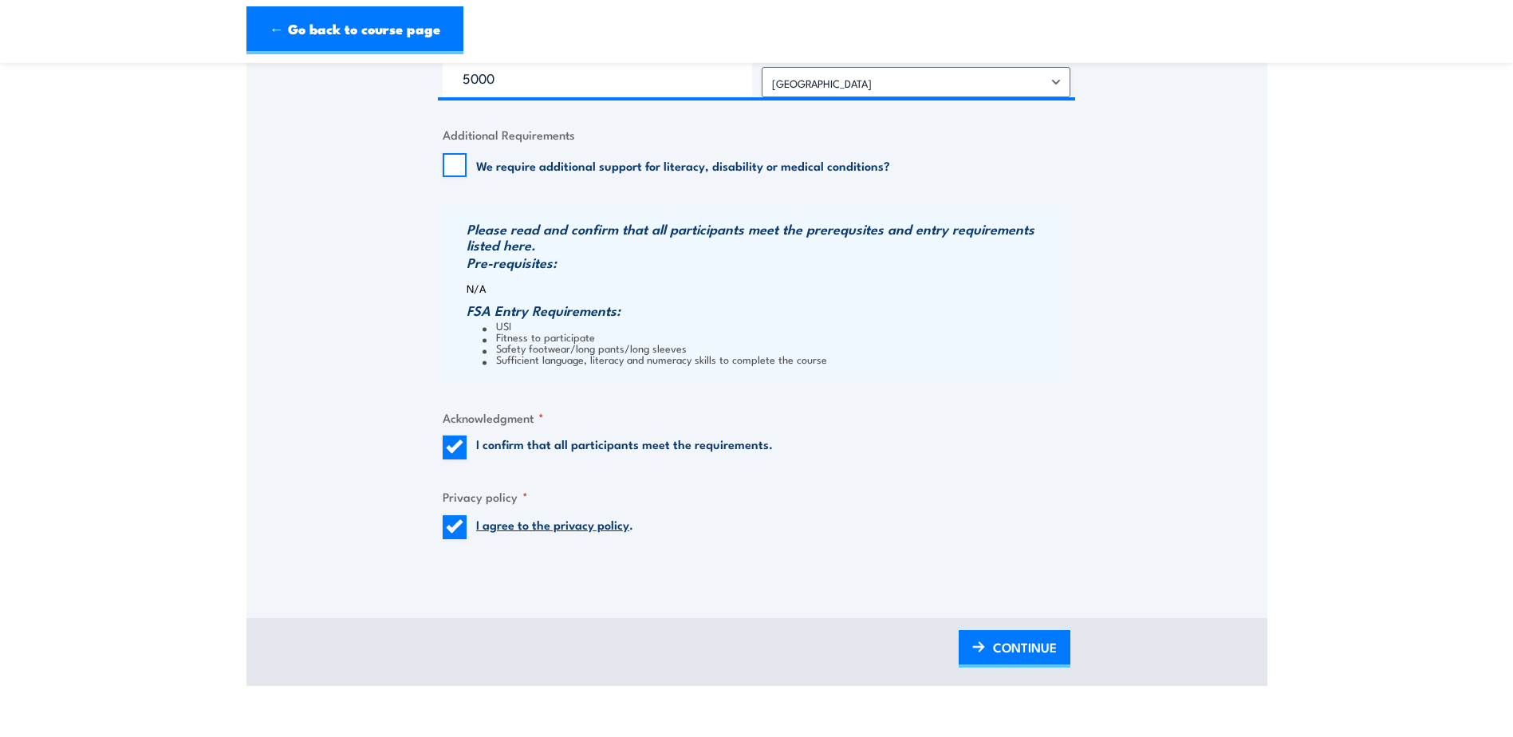
scroll to position [1668, 0]
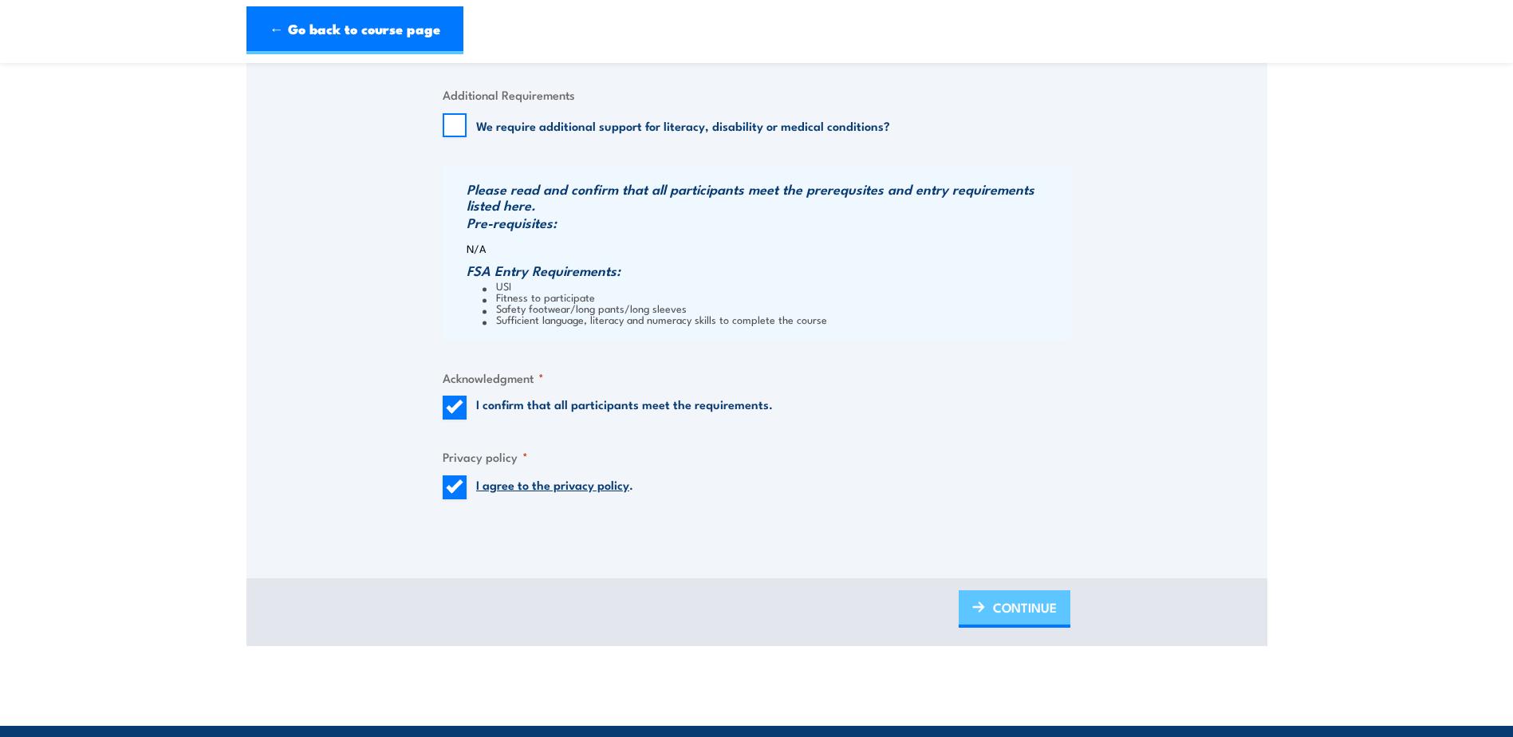
click at [1021, 605] on span "CONTINUE" at bounding box center [1025, 607] width 64 height 42
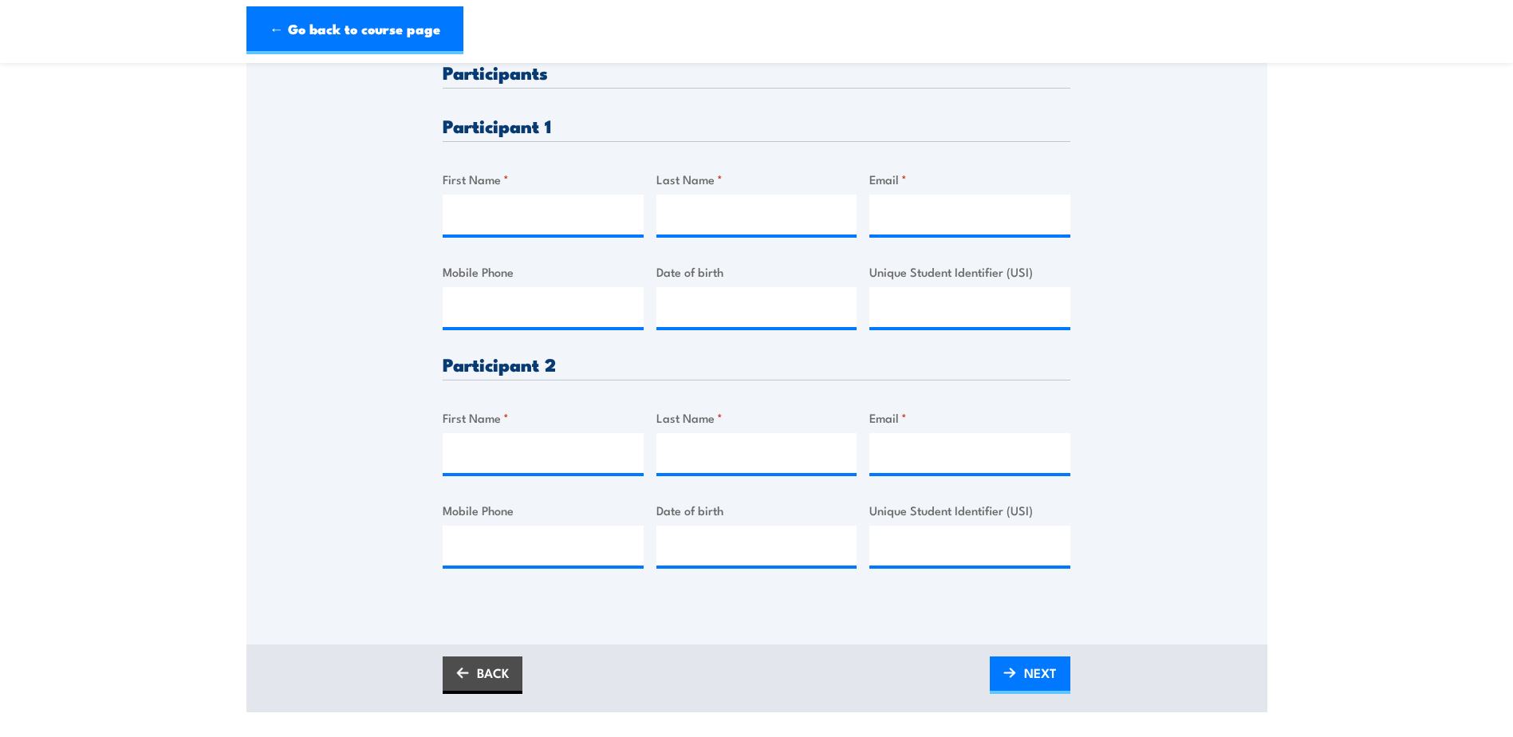
scroll to position [479, 0]
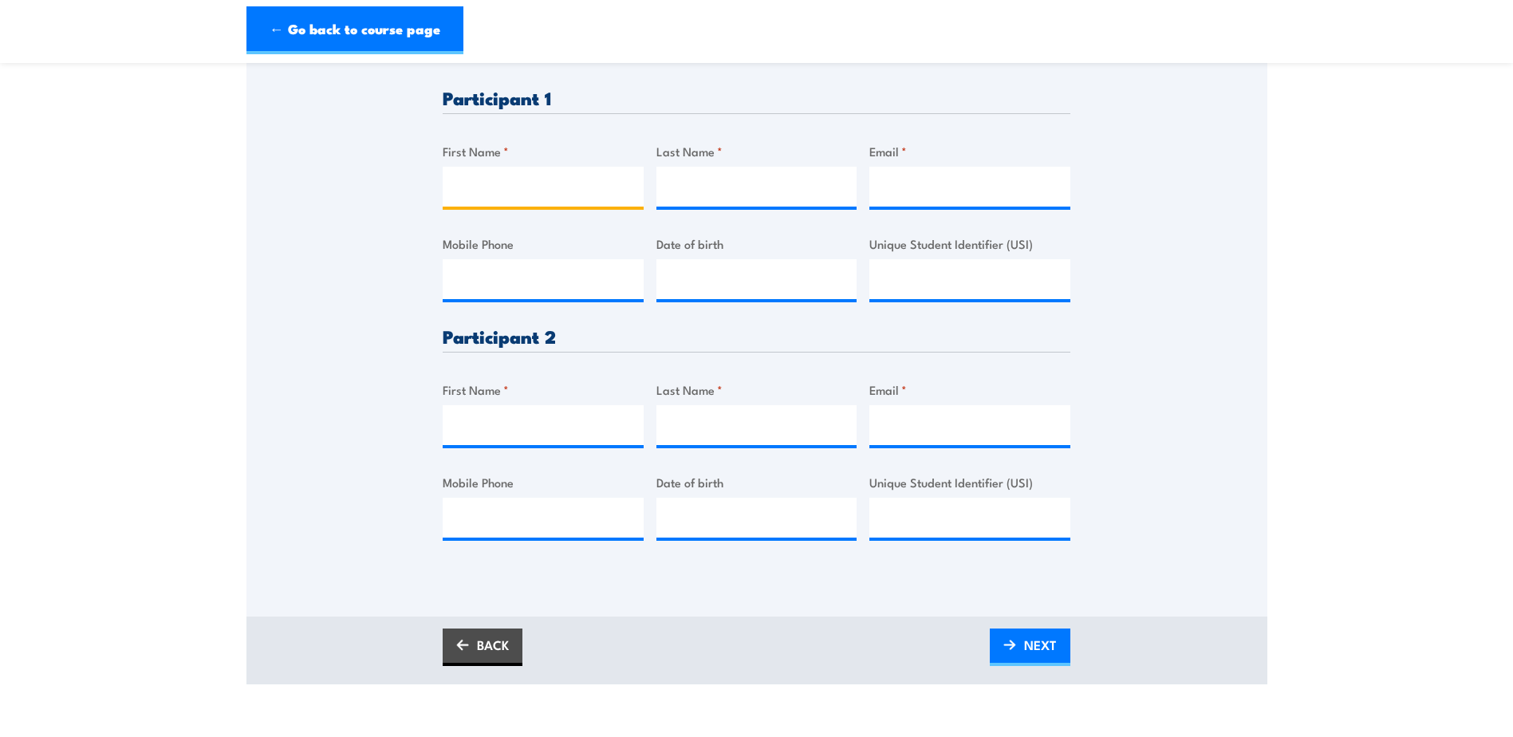
click at [531, 179] on input "First Name *" at bounding box center [543, 187] width 201 height 40
type input "Joe"
type input "M"
type input "Amuso"
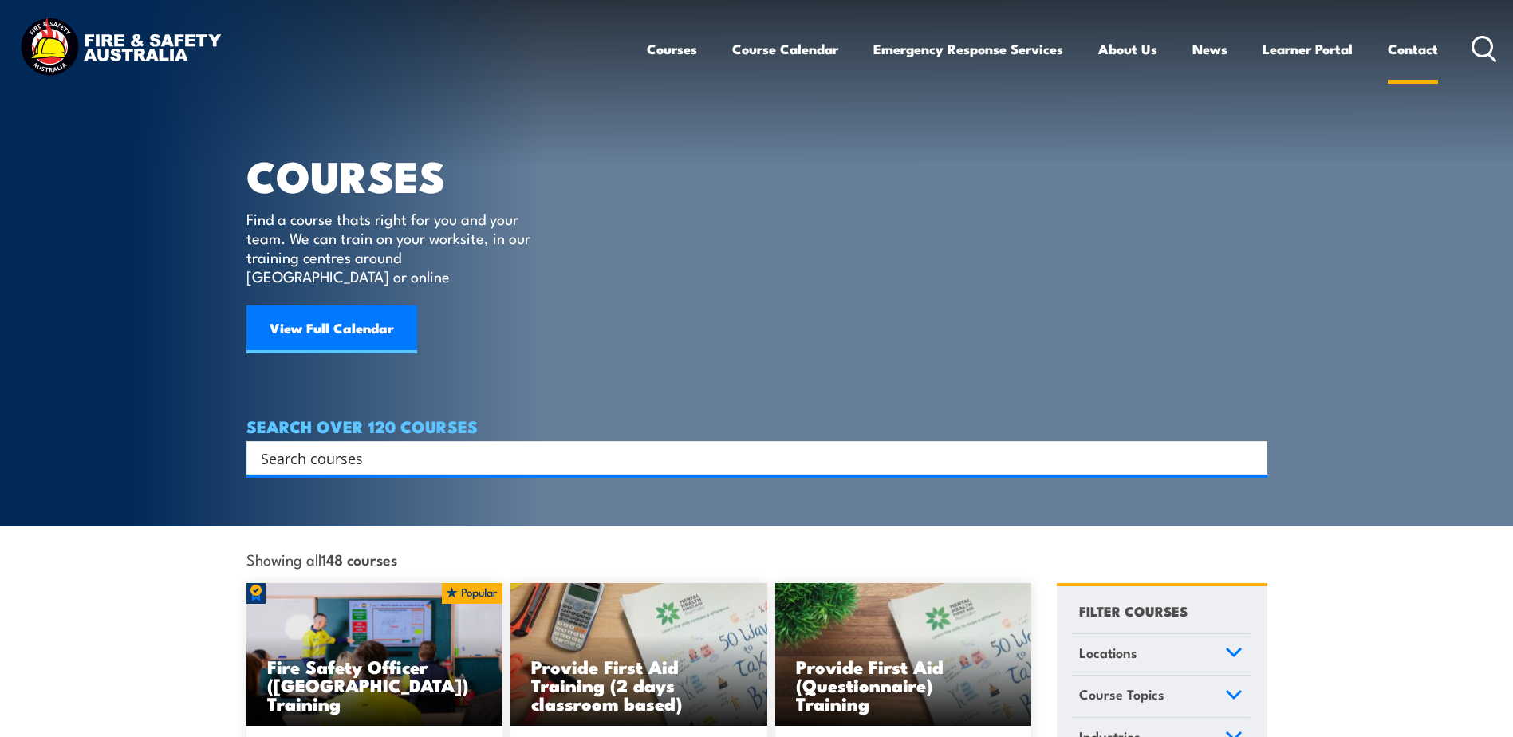
click at [1416, 47] on link "Contact" at bounding box center [1413, 49] width 50 height 42
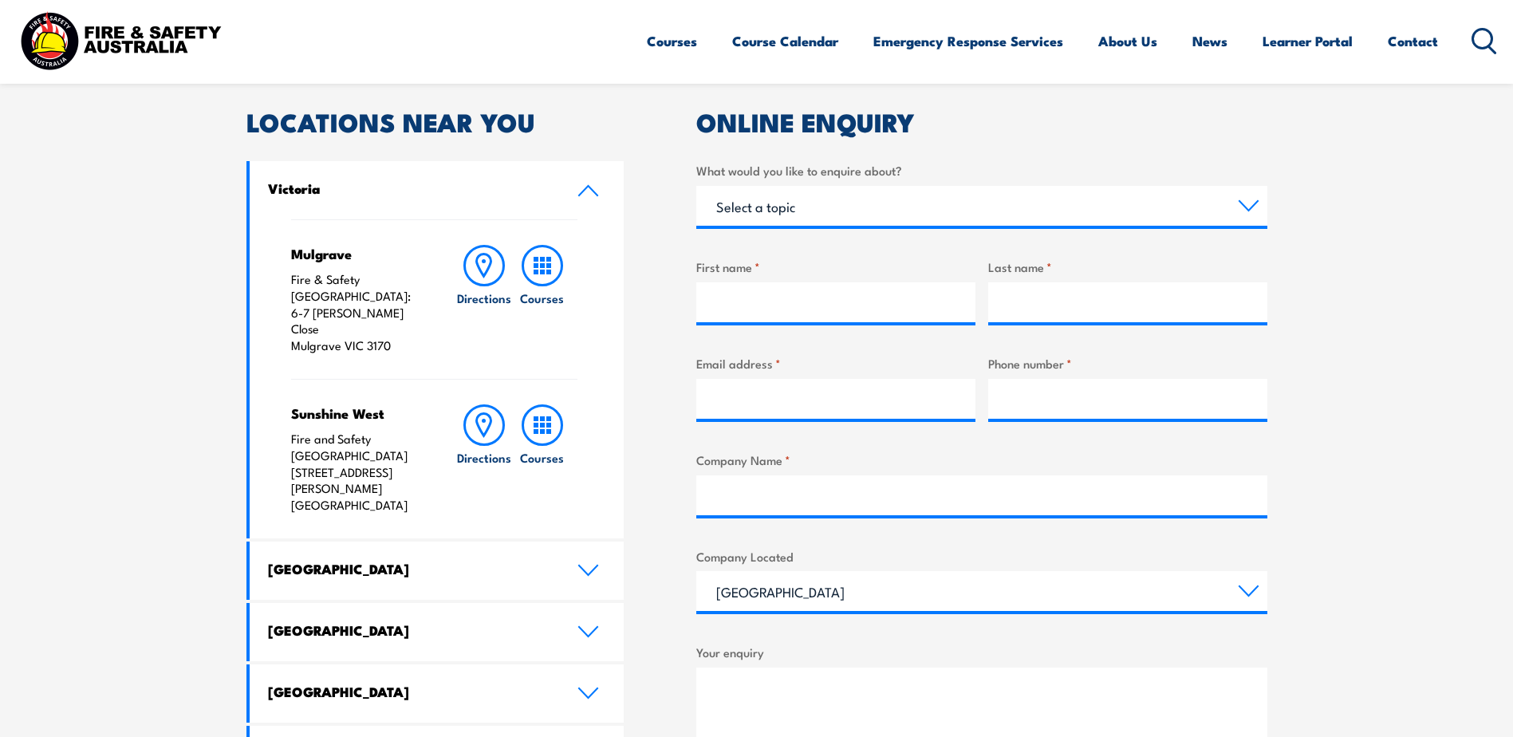
scroll to position [638, 0]
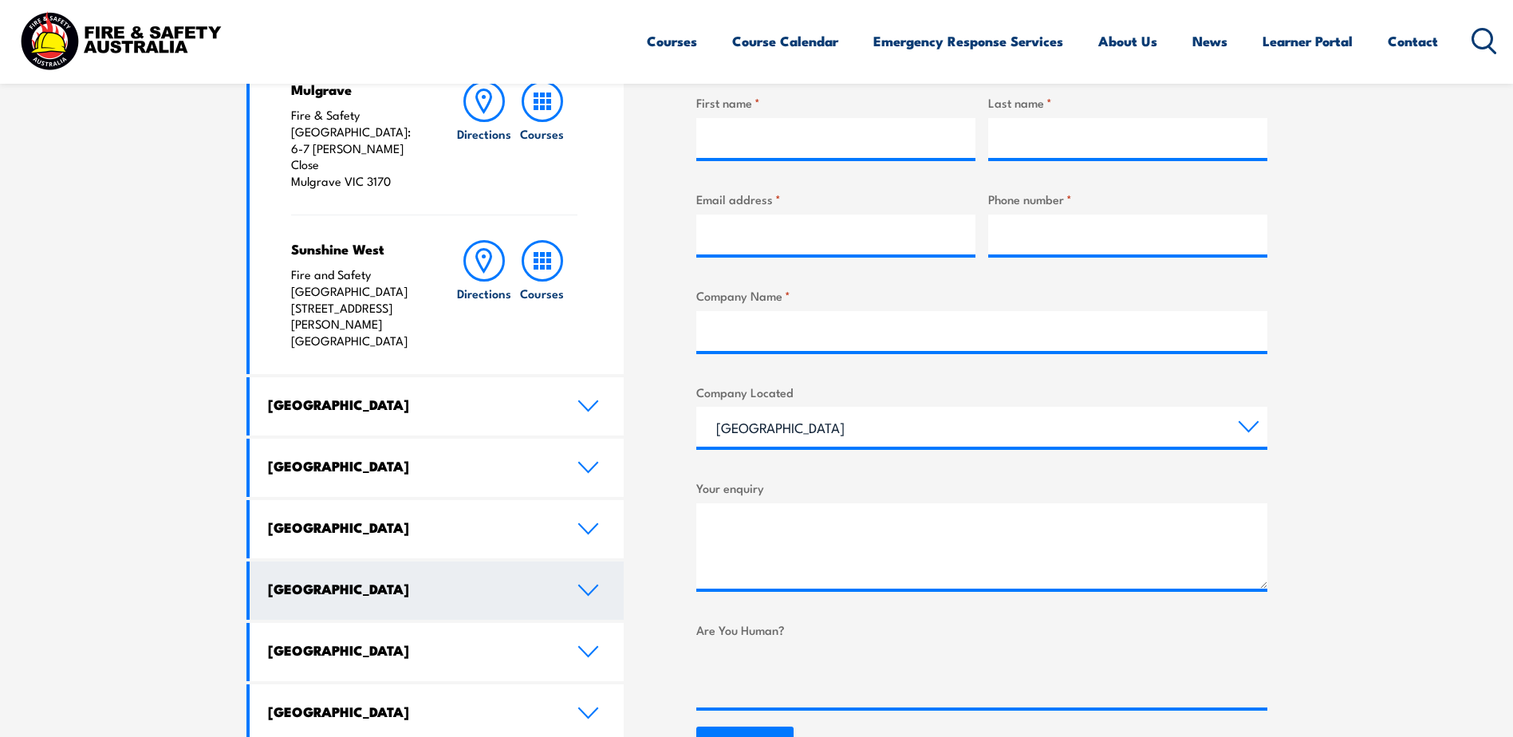
click at [589, 584] on icon at bounding box center [588, 590] width 22 height 13
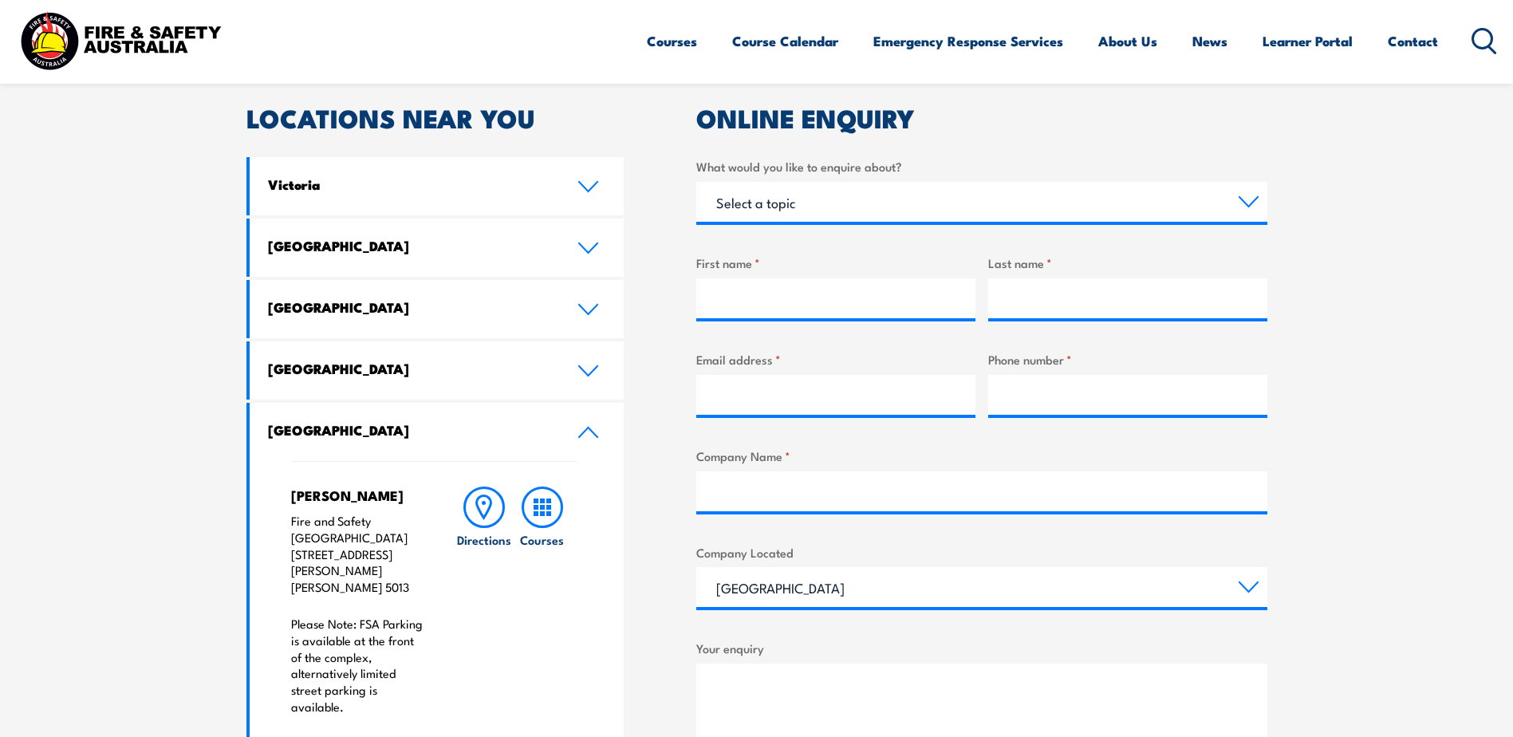
scroll to position [479, 0]
